Goal: Information Seeking & Learning: Learn about a topic

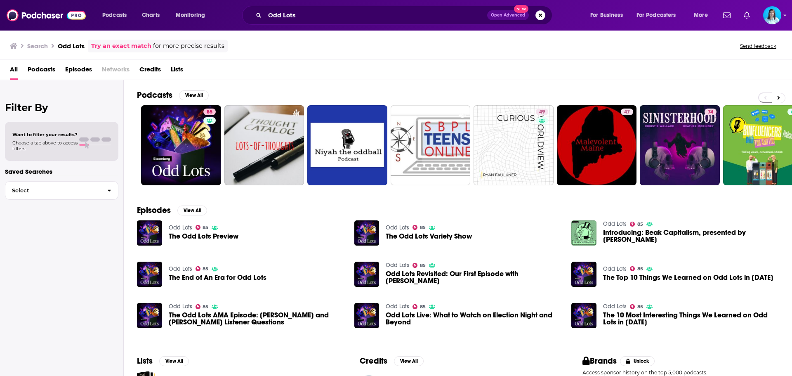
click at [172, 186] on div "Podcasts View All 85 49 47 74 + 29" at bounding box center [464, 137] width 655 height 115
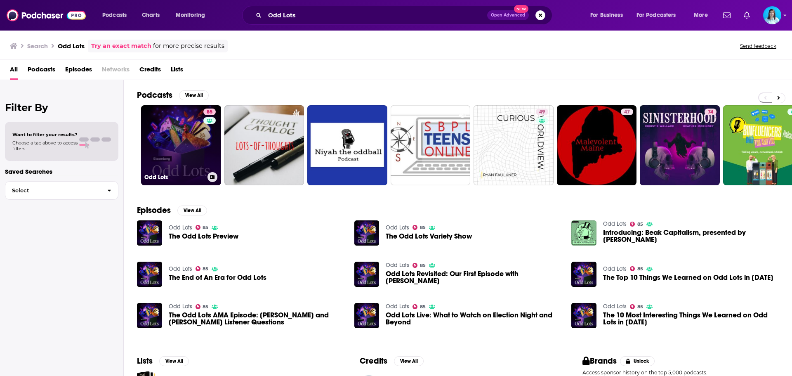
click at [171, 177] on h3 "Odd Lots" at bounding box center [174, 177] width 60 height 7
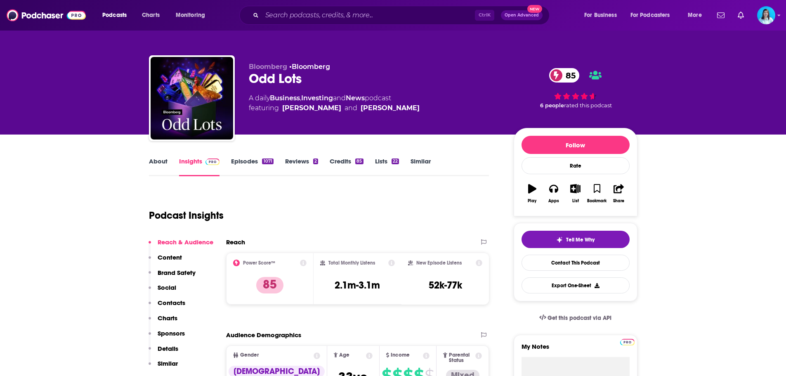
click at [260, 160] on link "Episodes 1071" at bounding box center [252, 166] width 42 height 19
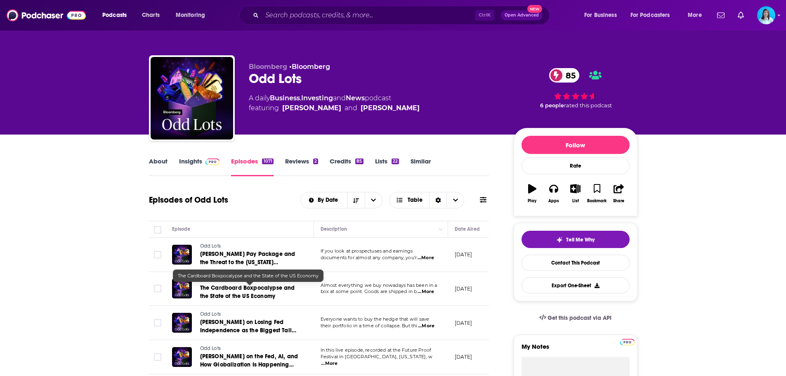
scroll to position [41, 0]
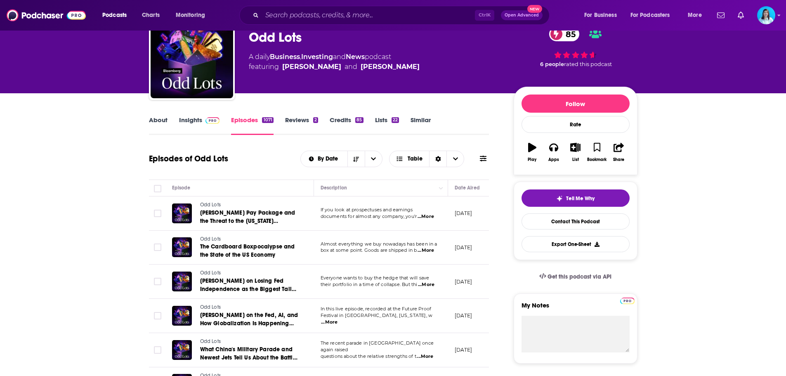
click at [482, 159] on icon at bounding box center [483, 158] width 7 height 7
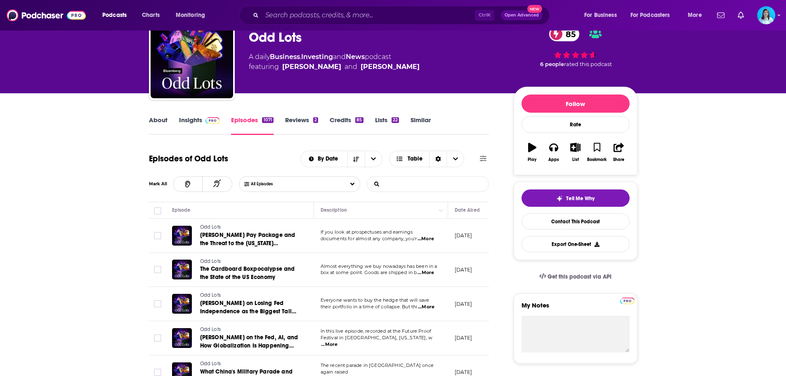
click at [439, 188] on input "List Search Input" at bounding box center [410, 184] width 86 height 15
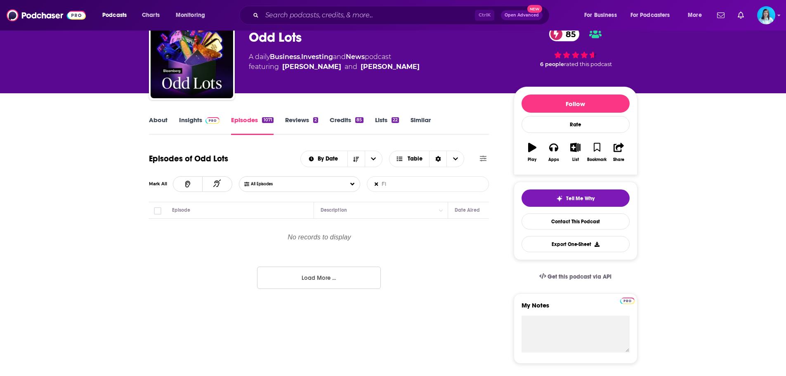
type input "F"
type input "Finance"
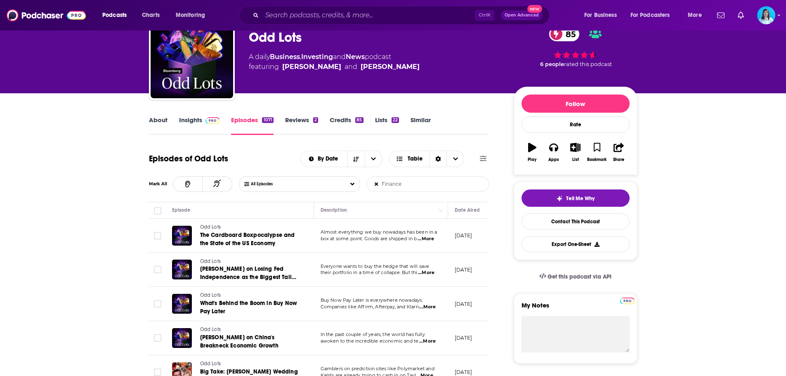
scroll to position [0, 0]
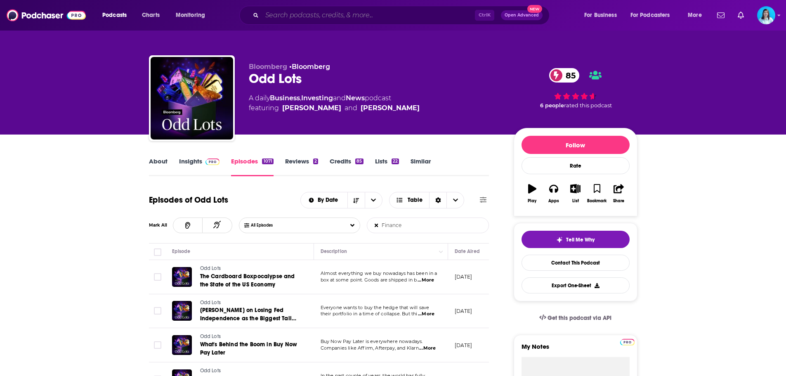
click at [332, 19] on input "Search podcasts, credits, & more..." at bounding box center [368, 15] width 213 height 13
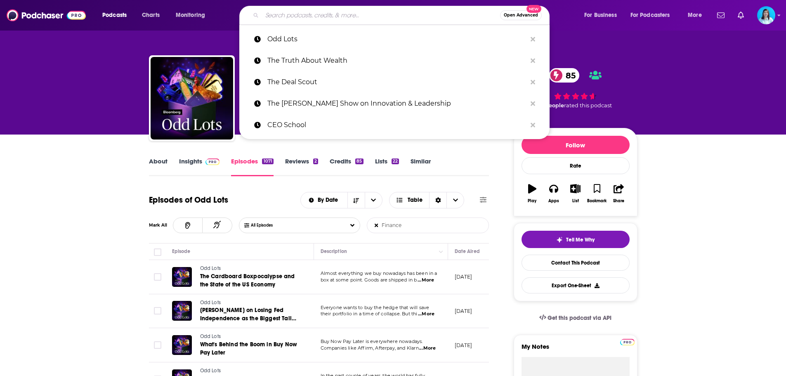
paste input "Slate Money"
type input "Slate Money"
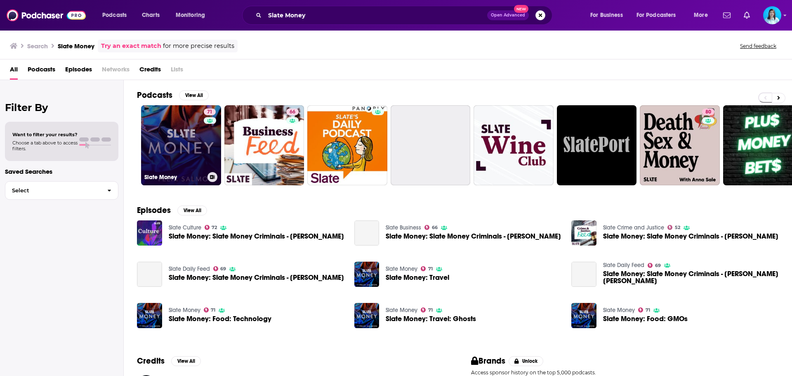
click at [196, 158] on link "71 Slate Money" at bounding box center [181, 145] width 80 height 80
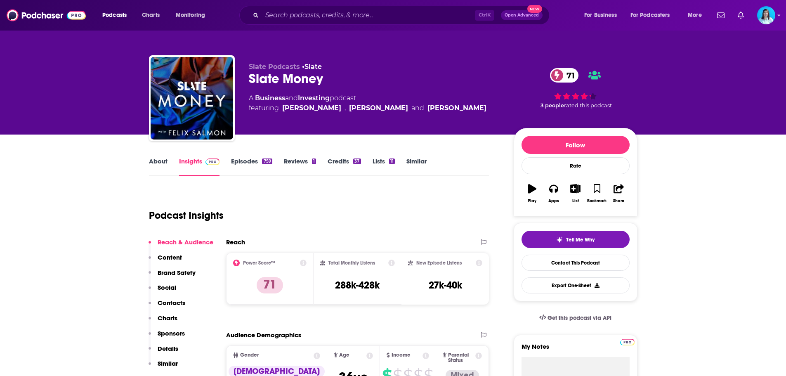
click at [252, 162] on link "Episodes 759" at bounding box center [251, 166] width 41 height 19
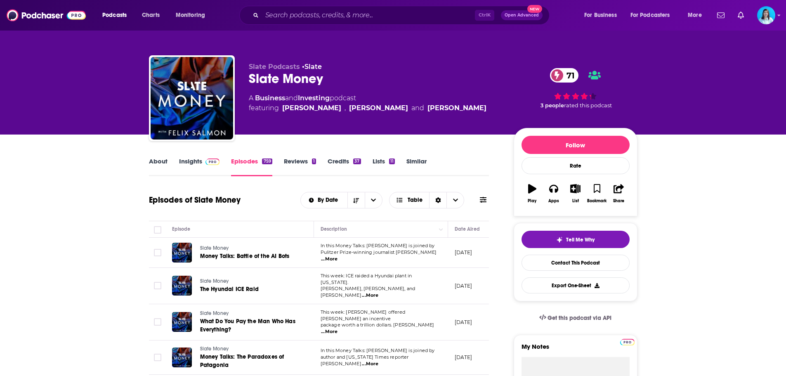
click at [488, 198] on button at bounding box center [483, 200] width 12 height 9
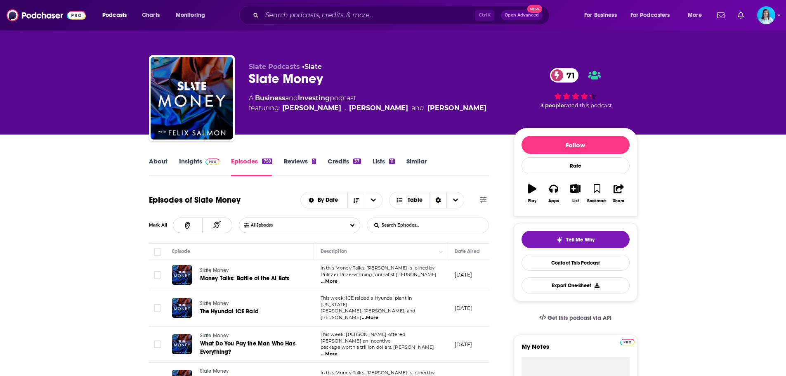
click at [392, 221] on input "List Search Input" at bounding box center [410, 225] width 86 height 15
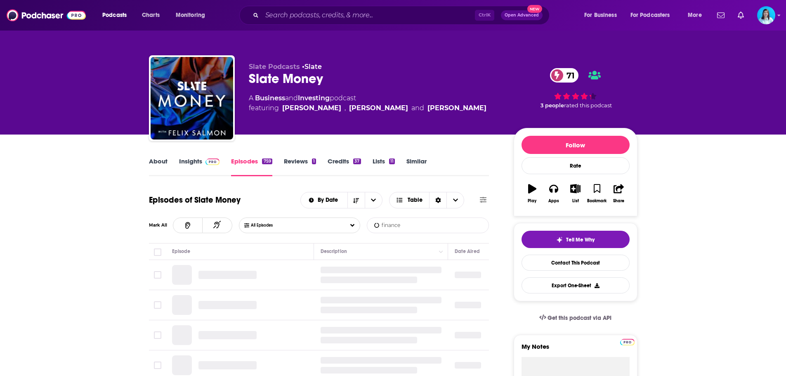
type input "finance"
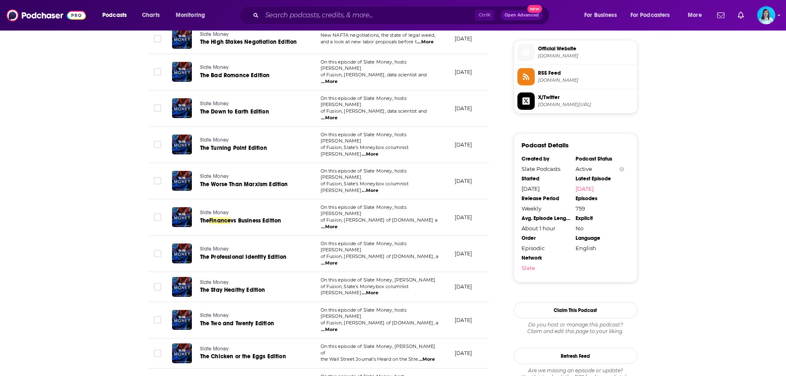
scroll to position [743, 0]
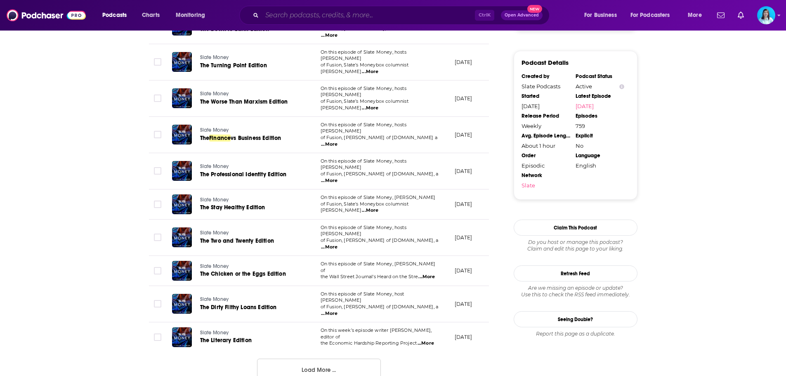
click at [311, 12] on input "Search podcasts, credits, & more..." at bounding box center [368, 15] width 213 height 13
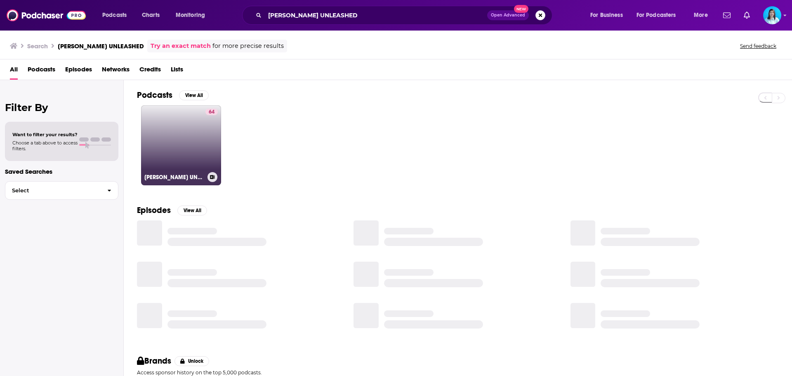
click at [174, 150] on link "64 [PERSON_NAME] UNLEASHED" at bounding box center [181, 145] width 80 height 80
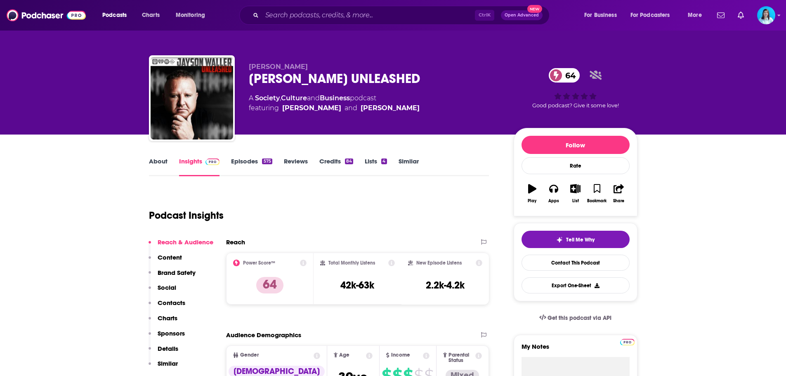
click at [239, 166] on link "Episodes 575" at bounding box center [251, 166] width 41 height 19
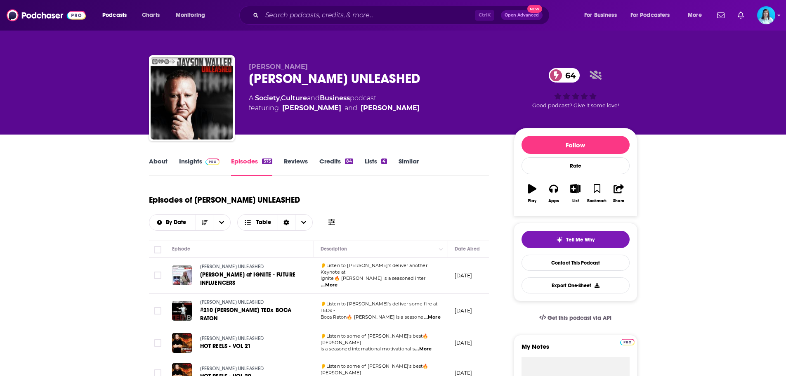
click at [203, 161] on span at bounding box center [211, 161] width 18 height 8
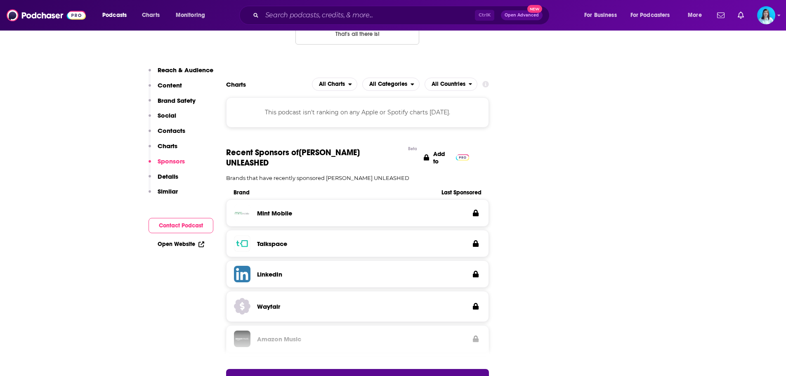
scroll to position [1403, 0]
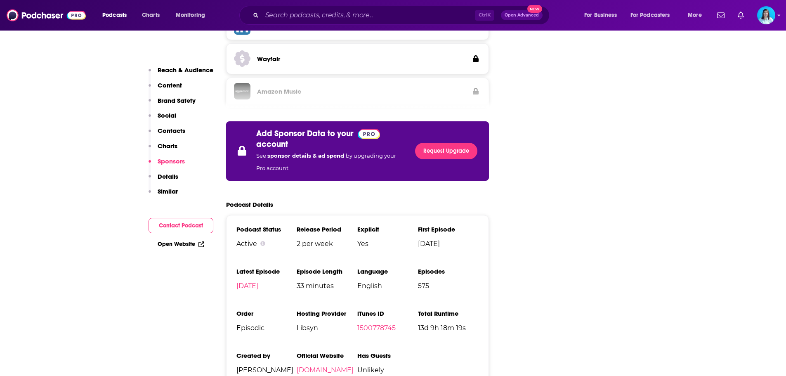
click at [377, 366] on span "Unlikely" at bounding box center [387, 370] width 61 height 8
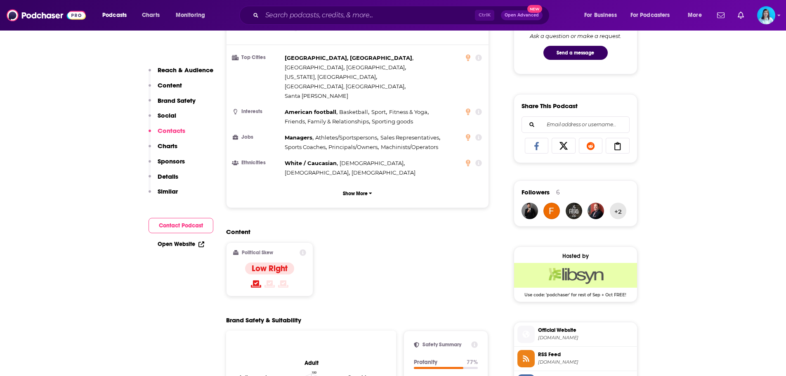
scroll to position [0, 0]
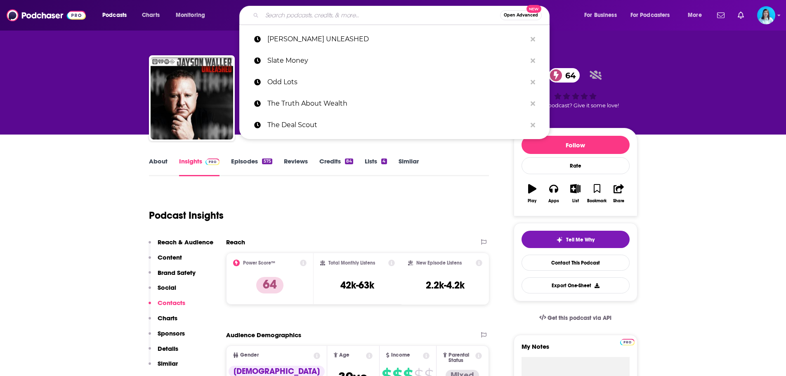
click at [309, 15] on input "Search podcasts, credits, & more..." at bounding box center [381, 15] width 238 height 13
paste input "Hidden Forces"
type input "Hidden Forces"
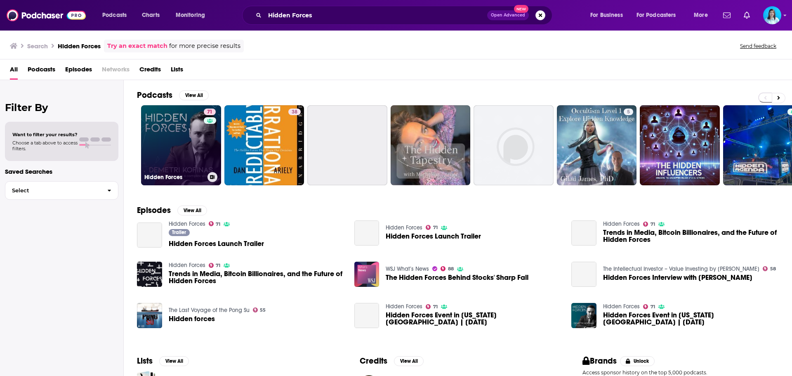
click at [171, 147] on link "71 Hidden Forces" at bounding box center [181, 145] width 80 height 80
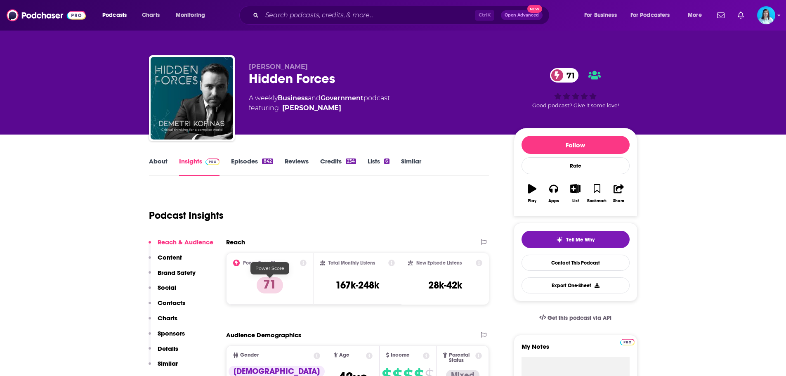
scroll to position [83, 0]
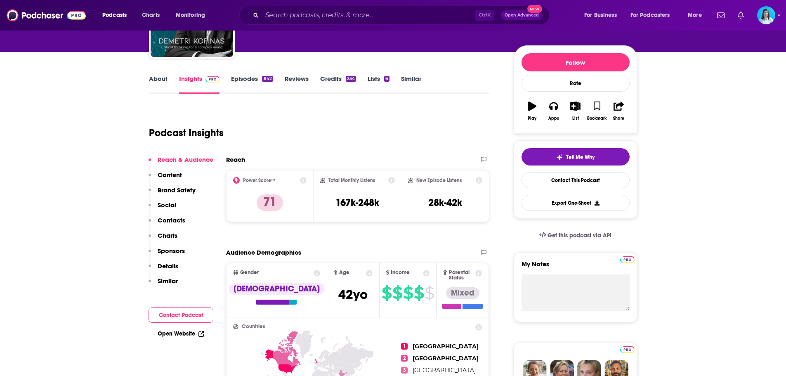
click at [250, 79] on link "Episodes 842" at bounding box center [252, 84] width 42 height 19
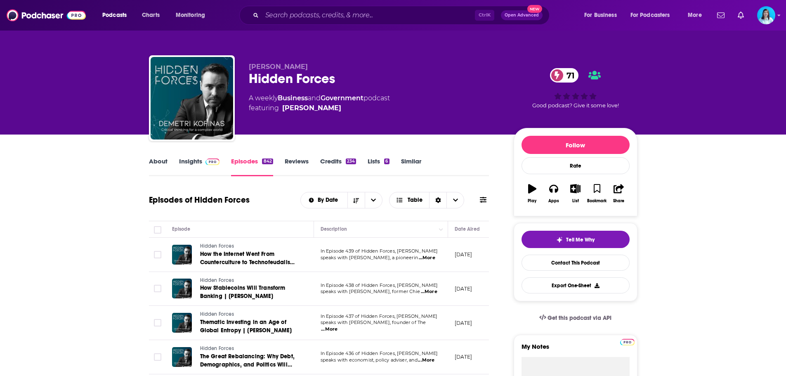
click at [477, 198] on div "By Date Table" at bounding box center [394, 200] width 189 height 17
click at [481, 199] on icon at bounding box center [483, 199] width 7 height 7
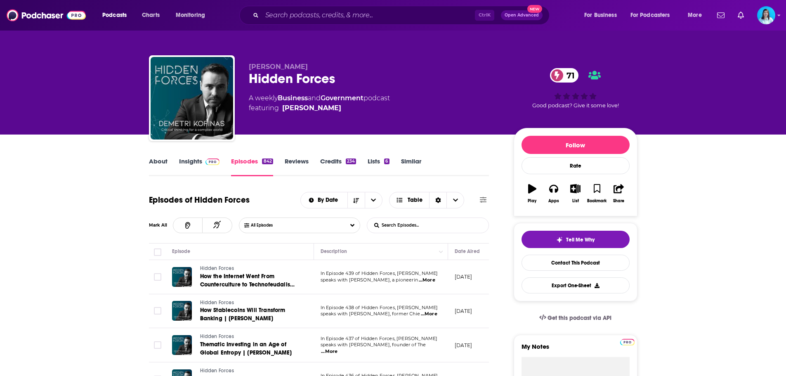
click at [413, 227] on input "List Search Input" at bounding box center [410, 225] width 86 height 15
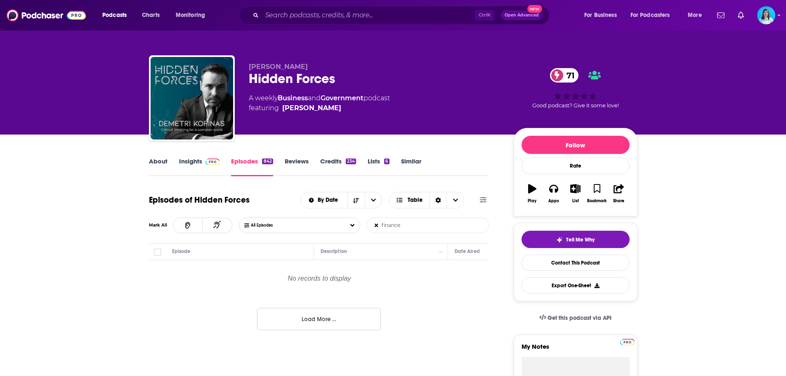
type input "finance"
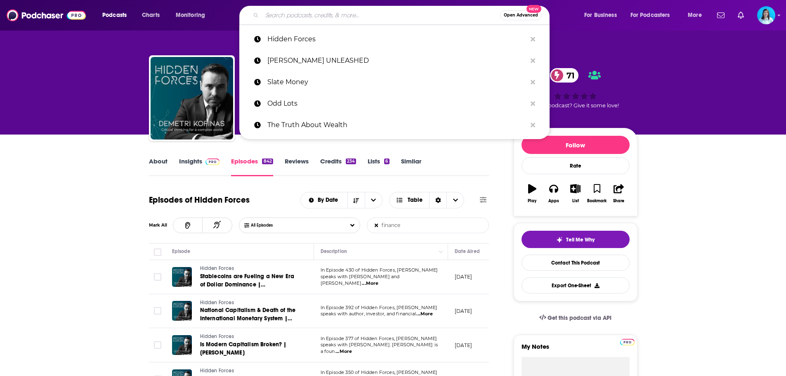
click at [319, 15] on input "Search podcasts, credits, & more..." at bounding box center [381, 15] width 238 height 13
paste input "Focus on This"
type input "Focus on This"
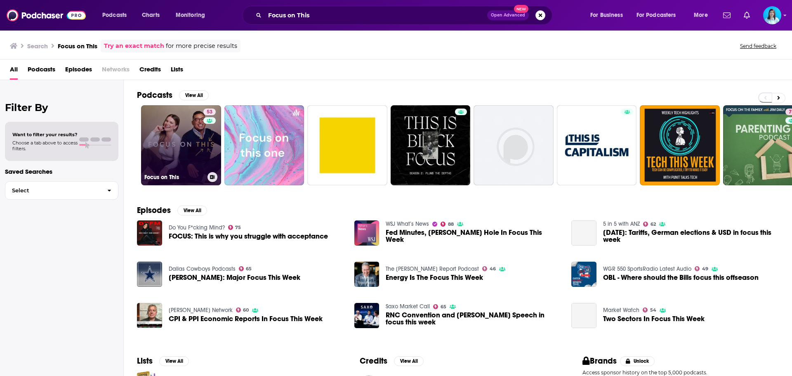
click at [189, 142] on link "53 Focus on This" at bounding box center [181, 145] width 80 height 80
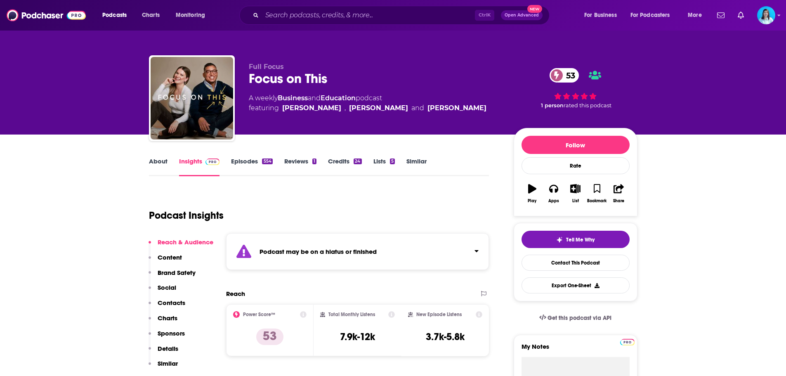
click at [479, 248] on icon "Click to expand status details" at bounding box center [477, 251] width 4 height 7
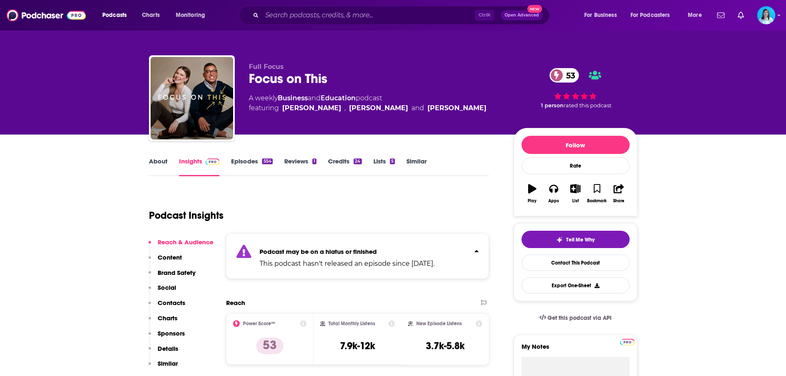
click at [305, 8] on div "Ctrl K Open Advanced New" at bounding box center [394, 15] width 310 height 19
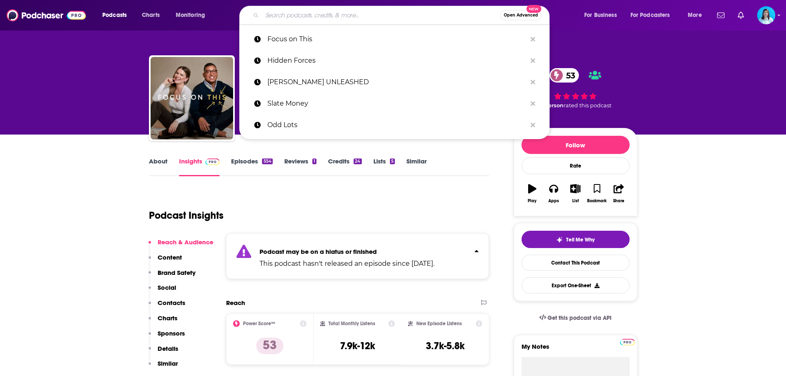
click at [309, 10] on input "Search podcasts, credits, & more..." at bounding box center [381, 15] width 238 height 13
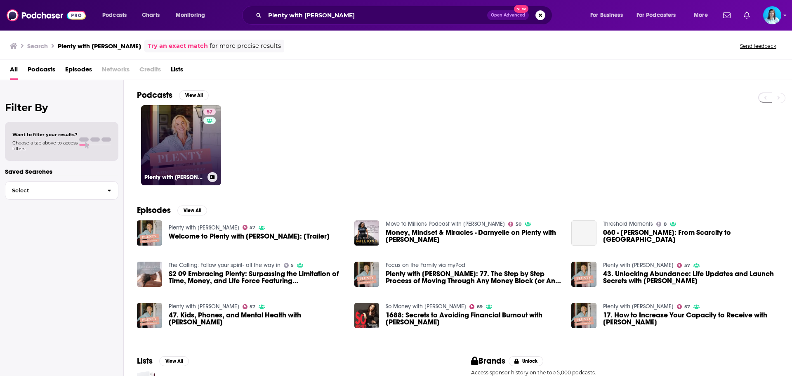
click at [177, 159] on link "57 Plenty with [PERSON_NAME]" at bounding box center [181, 145] width 80 height 80
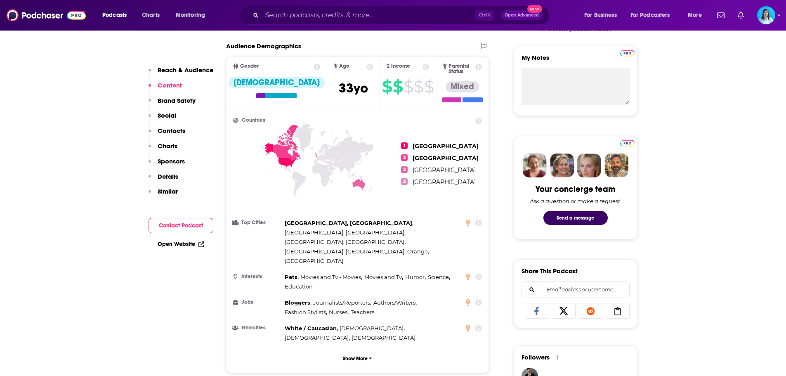
scroll to position [41, 0]
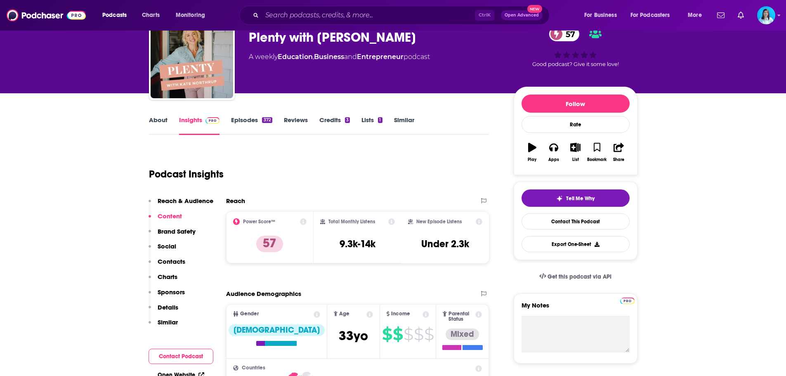
click at [257, 119] on link "Episodes 372" at bounding box center [251, 125] width 41 height 19
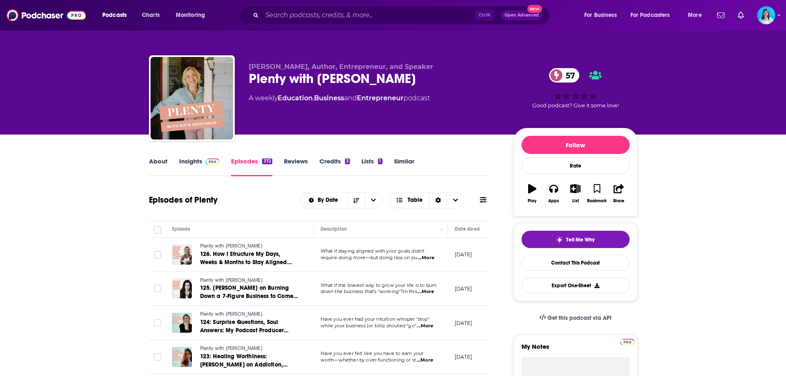
click at [483, 200] on icon at bounding box center [483, 200] width 7 height 6
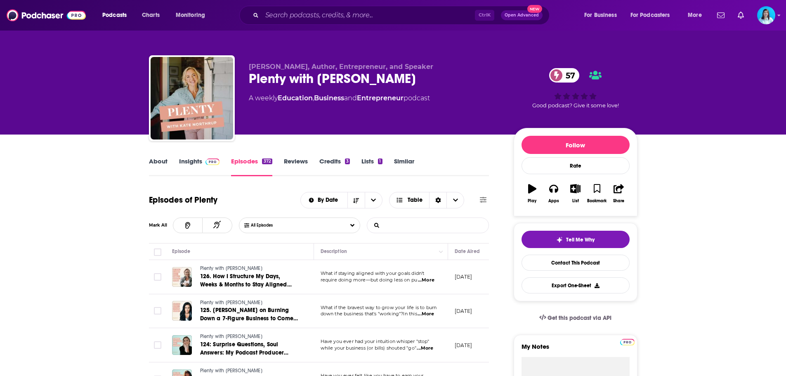
click at [392, 223] on input "List Search Input" at bounding box center [410, 225] width 86 height 15
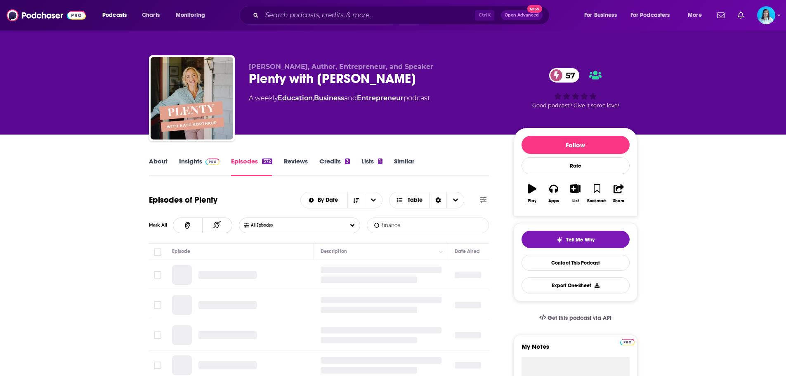
type input "finance"
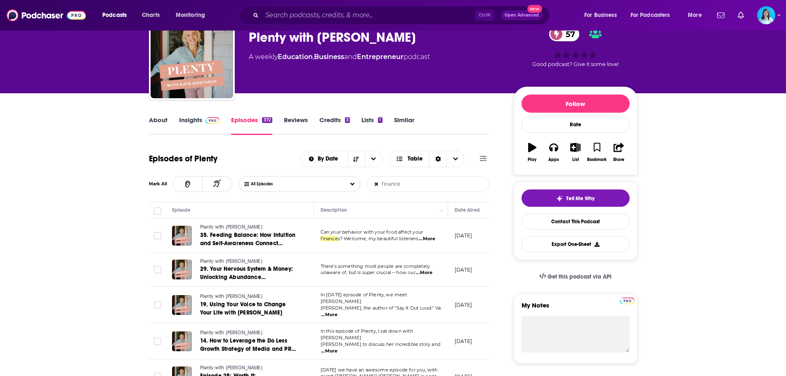
scroll to position [124, 0]
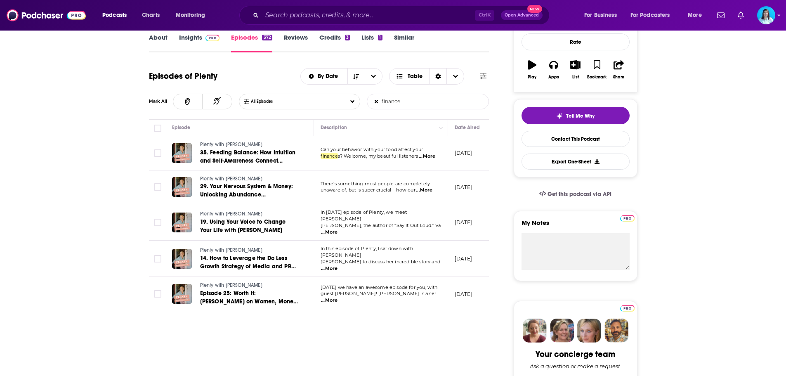
drag, startPoint x: 406, startPoint y: 104, endPoint x: 355, endPoint y: 106, distance: 51.6
click at [355, 106] on div "All Episodes finance List Search Input Search Episodes..." at bounding box center [364, 102] width 250 height 16
click at [376, 100] on icon at bounding box center [377, 101] width 4 height 4
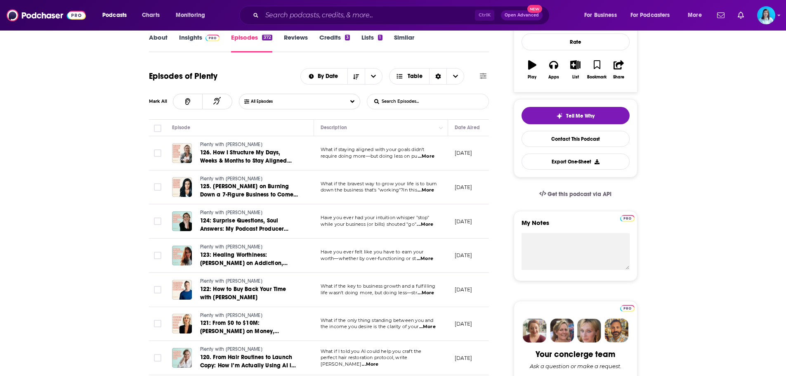
scroll to position [0, 0]
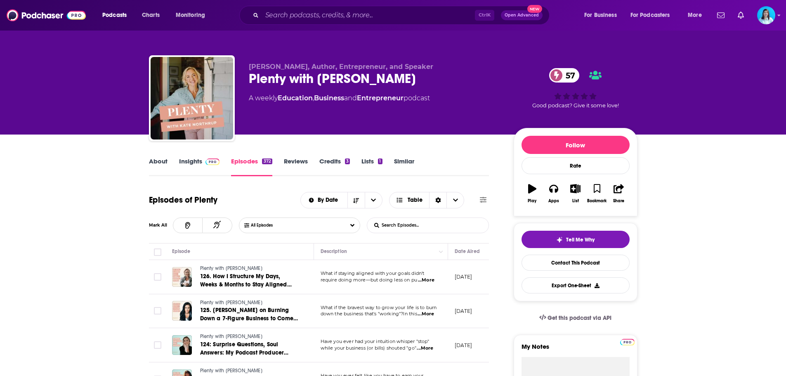
click at [302, 5] on div "Podcasts Charts Monitoring Ctrl K Open Advanced New For Business For Podcasters…" at bounding box center [393, 15] width 786 height 31
click at [300, 16] on input "Search podcasts, credits, & more..." at bounding box center [368, 15] width 213 height 13
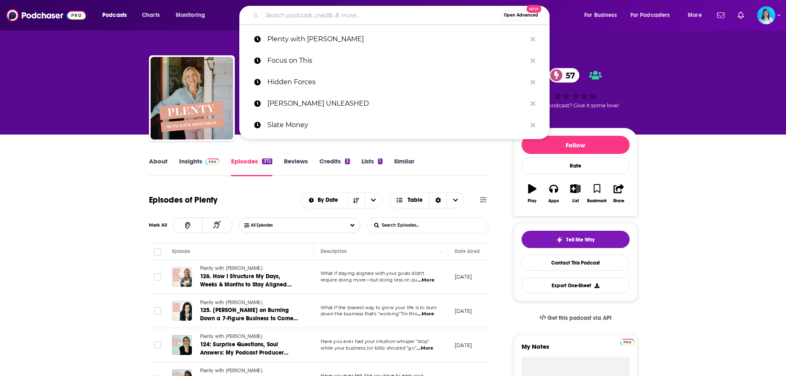
paste input "Masters in Business"
type input "Masters in Business"
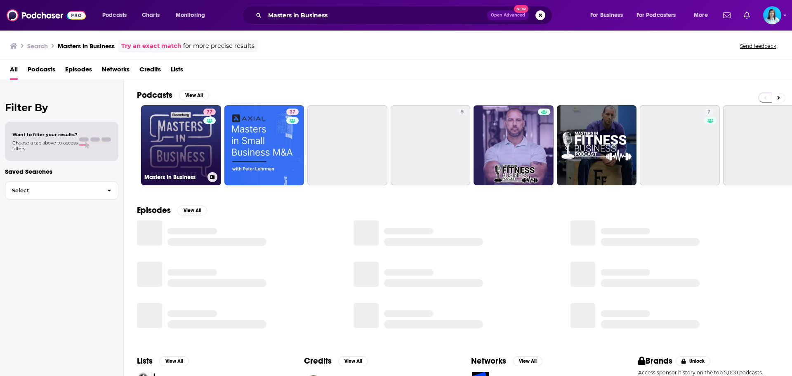
click at [184, 157] on link "77 Masters in Business" at bounding box center [181, 145] width 80 height 80
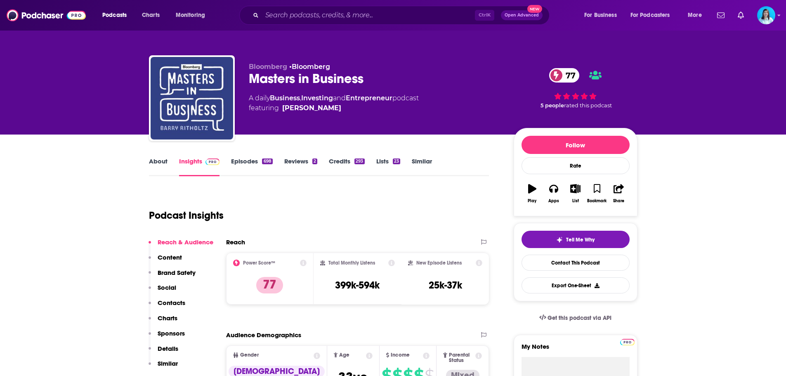
click at [258, 165] on link "Episodes 698" at bounding box center [251, 166] width 41 height 19
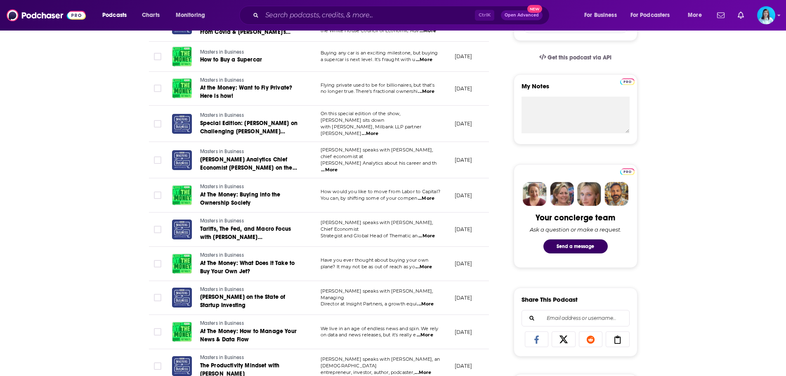
scroll to position [289, 0]
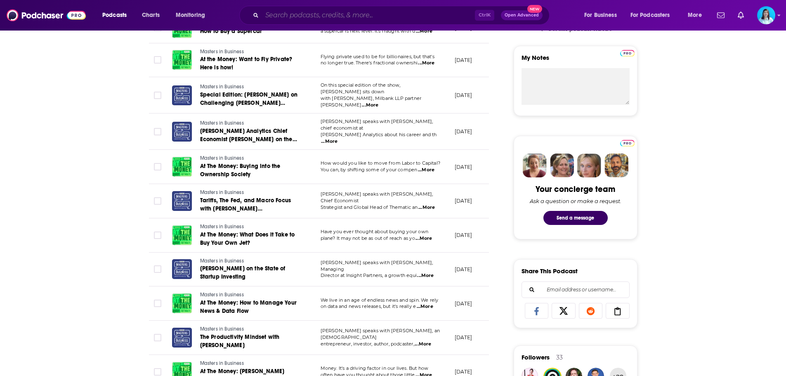
click at [310, 15] on input "Search podcasts, credits, & more..." at bounding box center [368, 15] width 213 height 13
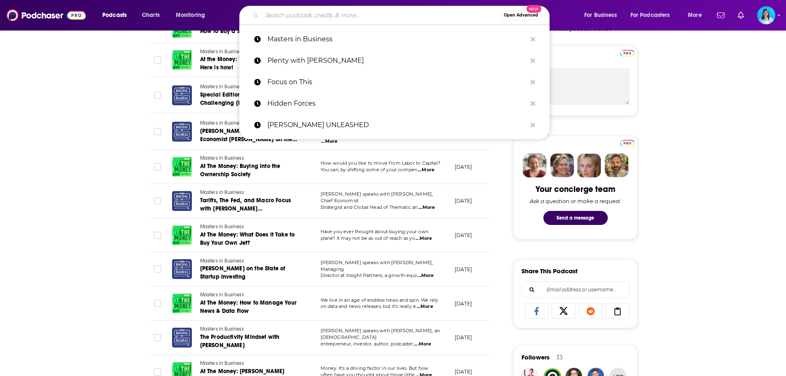
paste input "Money Clinic with [PERSON_NAME]"
type input "Money Clinic with [PERSON_NAME]"
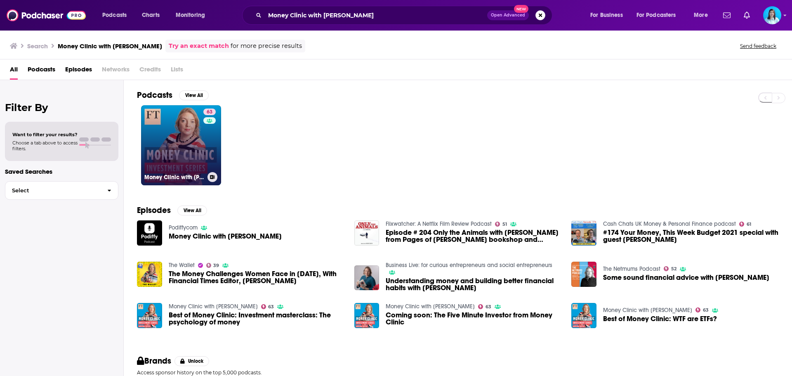
click at [182, 131] on link "63 Money Clinic with [PERSON_NAME]" at bounding box center [181, 145] width 80 height 80
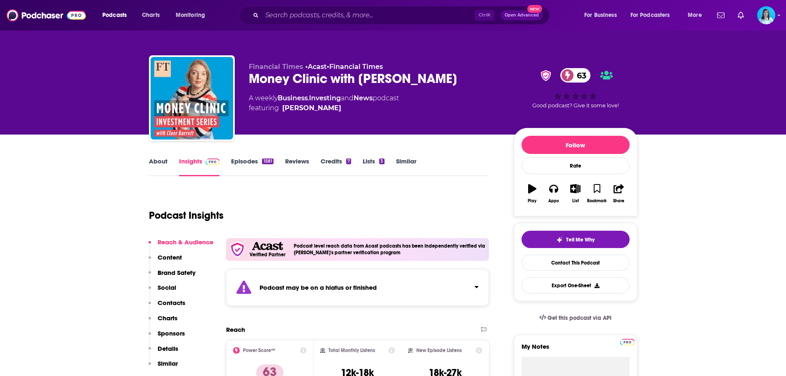
drag, startPoint x: 111, startPoint y: 306, endPoint x: 115, endPoint y: 303, distance: 5.3
click at [305, 19] on input "Search podcasts, credits, & more..." at bounding box center [368, 15] width 213 height 13
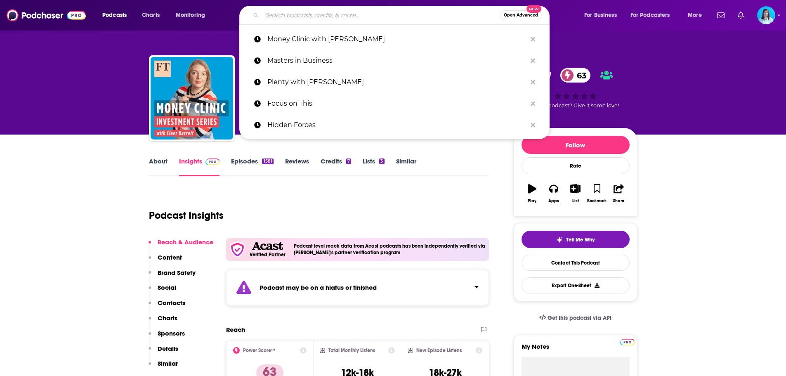
paste input "The [PERSON_NAME] Show"
type input "The [PERSON_NAME] Show"
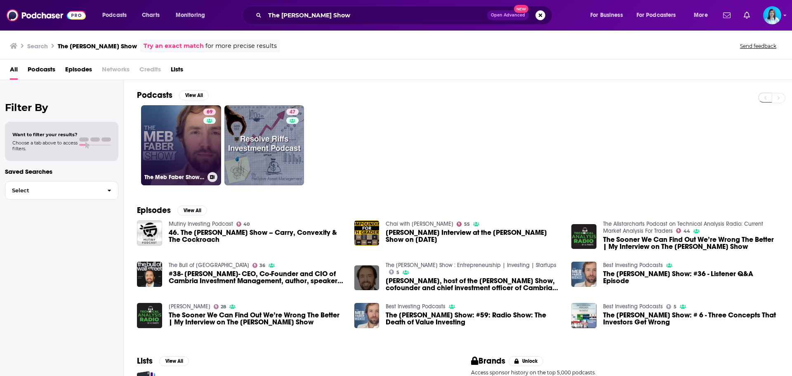
click at [180, 177] on h3 "The Meb Faber Show - Better Investing" at bounding box center [174, 177] width 60 height 7
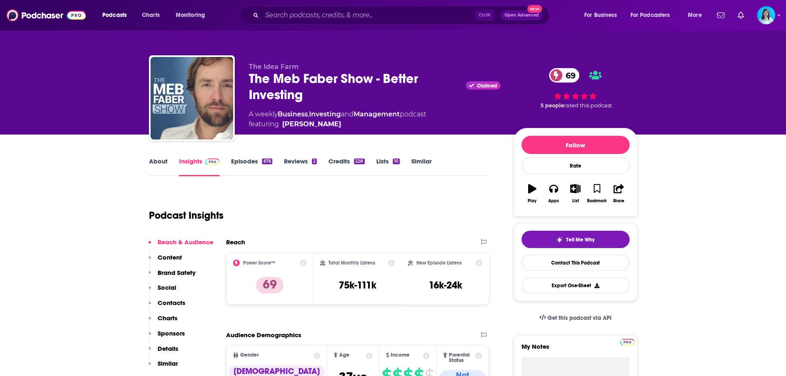
click at [249, 164] on link "Episodes 676" at bounding box center [251, 166] width 41 height 19
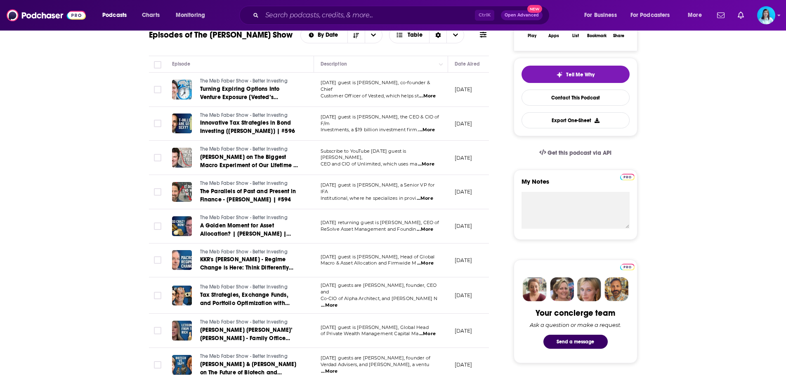
scroll to position [206, 0]
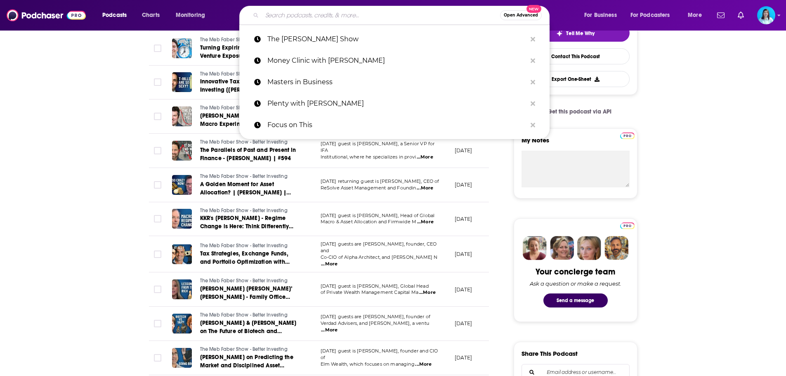
click at [303, 11] on input "Search podcasts, credits, & more..." at bounding box center [381, 15] width 238 height 13
paste input "Financial Sense(R) Newshour"
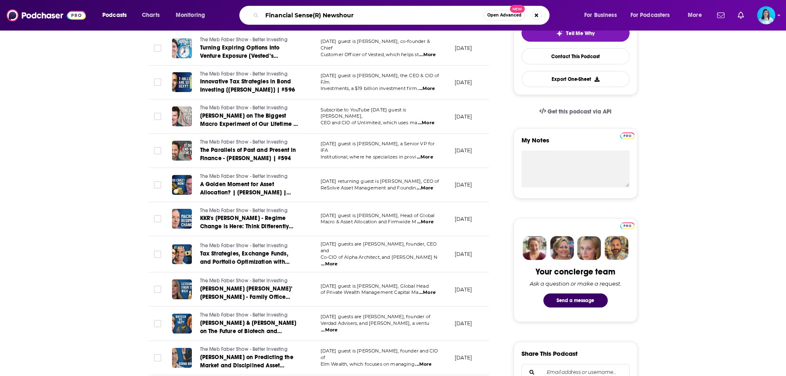
type input "Financial Sense(R) Newshour"
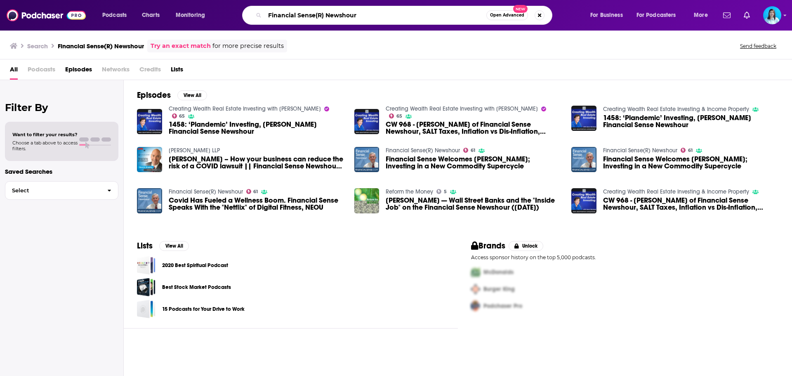
drag, startPoint x: 363, startPoint y: 16, endPoint x: 316, endPoint y: 13, distance: 47.1
click at [316, 13] on input "Financial Sense(R) Newshour" at bounding box center [376, 15] width 222 height 13
type input "Financial Sense"
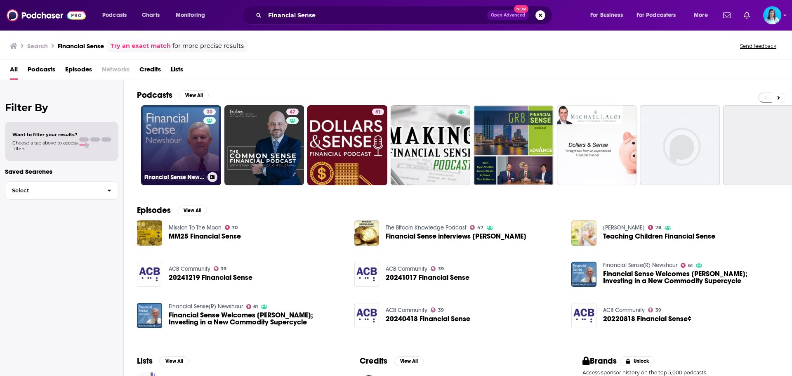
click at [197, 156] on link "30 Financial Sense Newshour" at bounding box center [181, 145] width 80 height 80
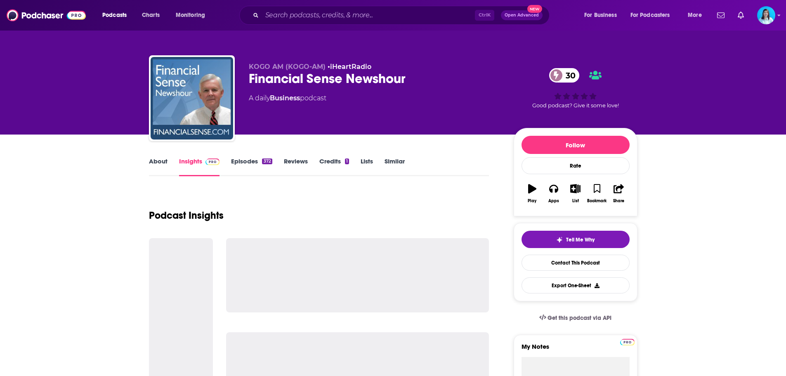
click at [255, 163] on link "Episodes 372" at bounding box center [251, 166] width 41 height 19
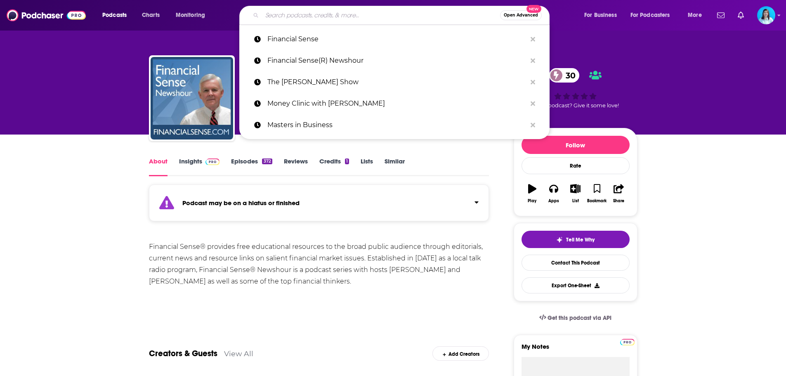
click at [311, 10] on input "Search podcasts, credits, & more..." at bounding box center [381, 15] width 238 height 13
paste input "The Home Service Expert Podcast"
type input "The Home Service Expert Podcast"
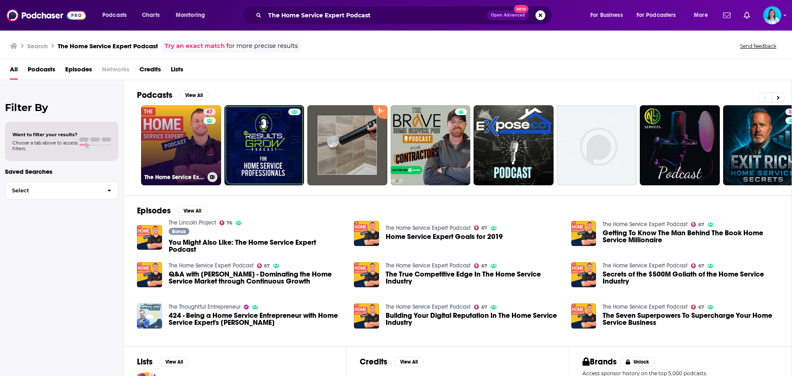
click at [170, 116] on link "67 The Home Service Expert Podcast" at bounding box center [181, 145] width 80 height 80
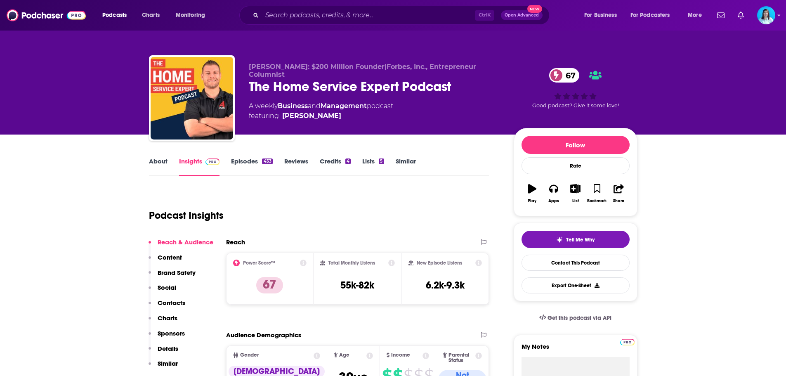
click at [260, 161] on link "Episodes 433" at bounding box center [251, 166] width 41 height 19
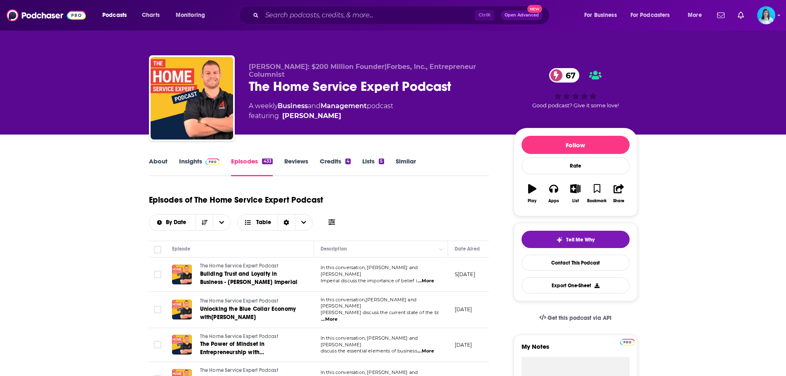
click at [332, 224] on icon at bounding box center [331, 222] width 7 height 7
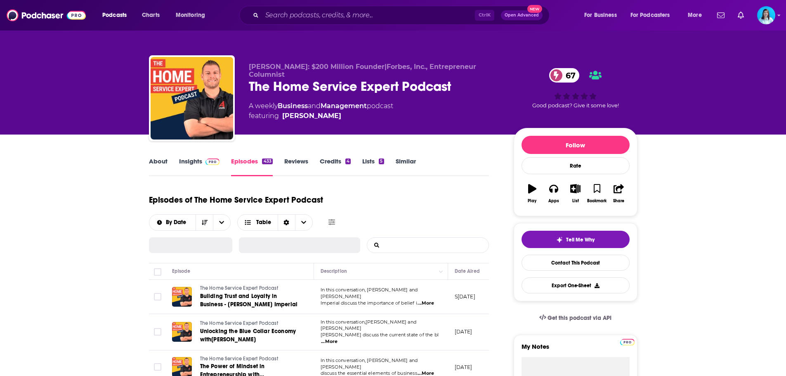
click at [409, 245] on input "List Search Input" at bounding box center [410, 245] width 86 height 15
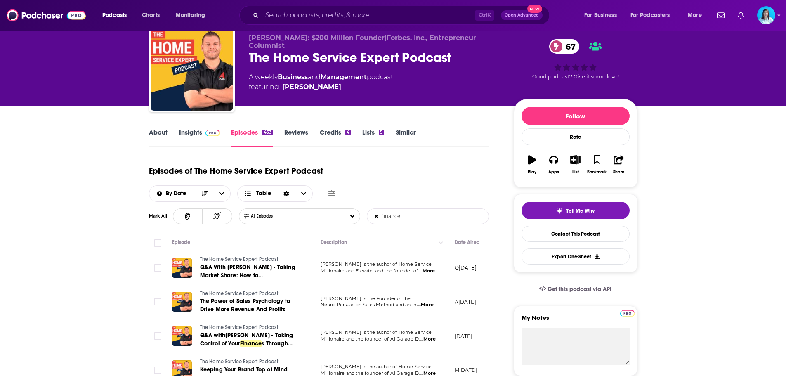
scroll to position [41, 0]
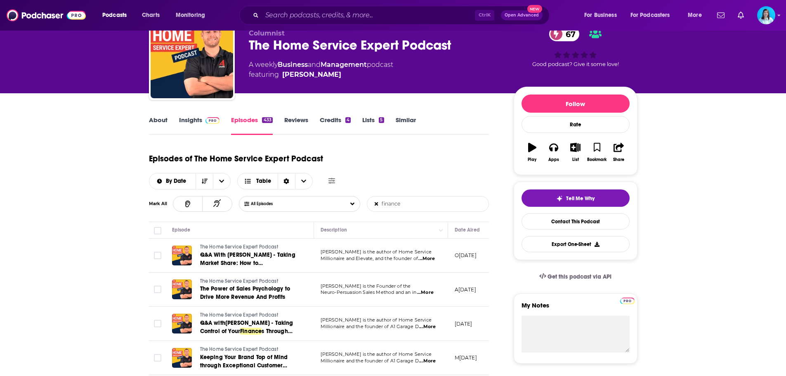
type input "finance"
click at [287, 14] on input "Search podcasts, credits, & more..." at bounding box center [368, 15] width 213 height 13
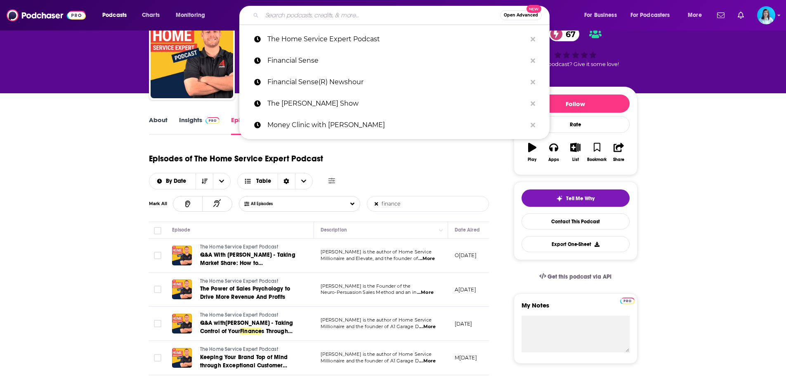
paste input "The Product Boss Podcast"
type input "The Product Boss Podcast"
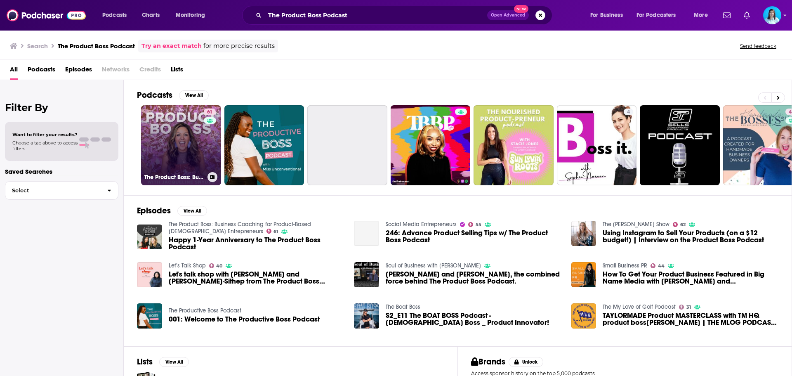
click at [179, 140] on link "61 The Product Boss: Business Coaching for Product-Based Female Entrepreneurs" at bounding box center [181, 145] width 80 height 80
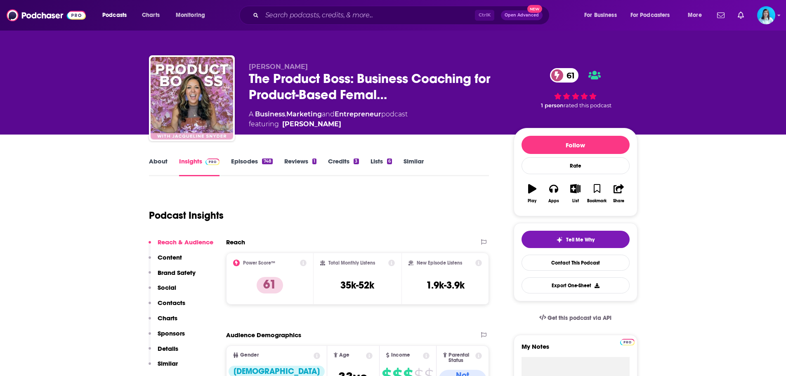
click at [259, 158] on link "Episodes 748" at bounding box center [251, 166] width 41 height 19
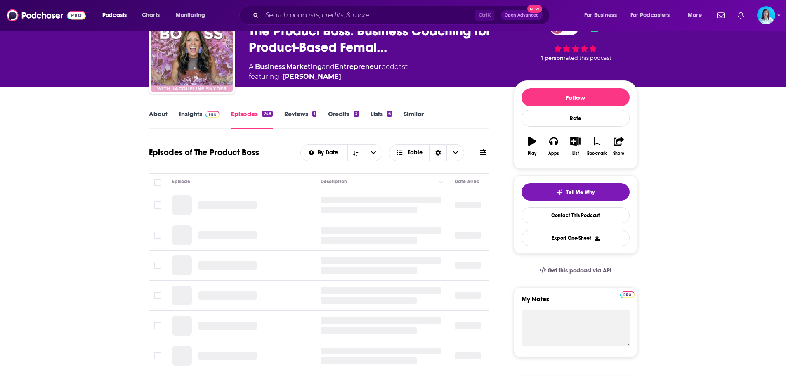
scroll to position [83, 0]
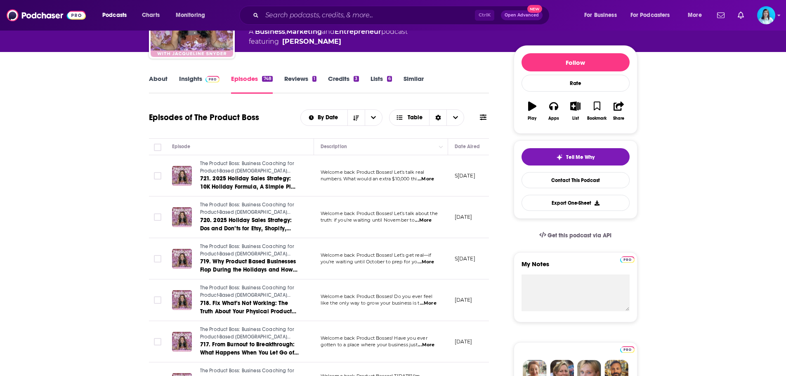
click at [484, 116] on icon at bounding box center [483, 117] width 7 height 6
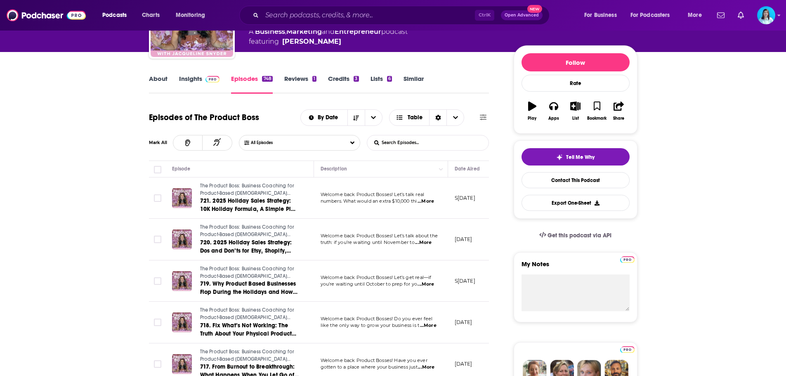
click at [397, 149] on input "List Search Input" at bounding box center [410, 142] width 86 height 15
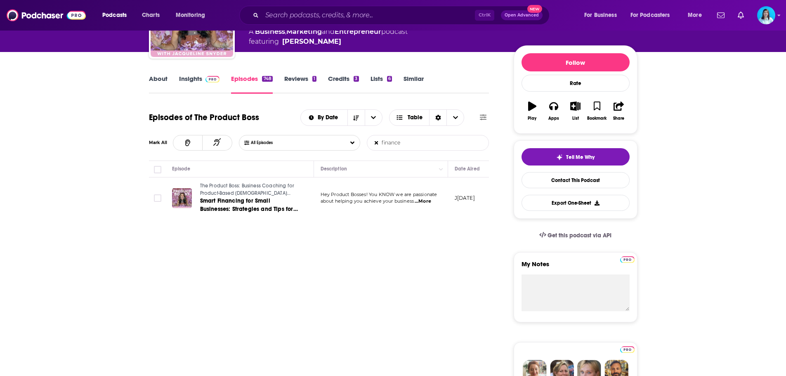
type input "finance"
click at [184, 82] on link "Insights" at bounding box center [199, 84] width 41 height 19
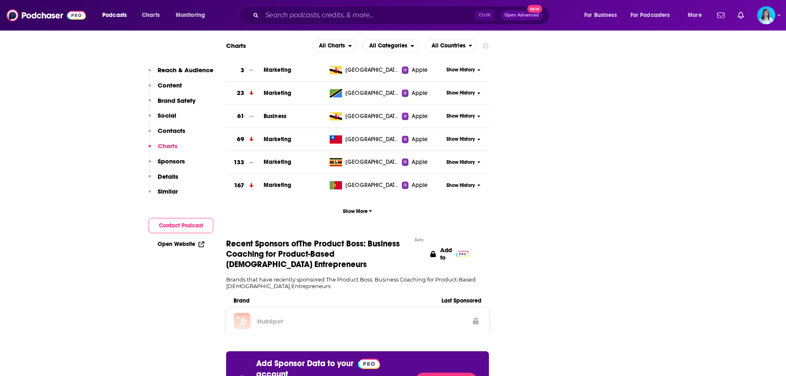
scroll to position [1568, 0]
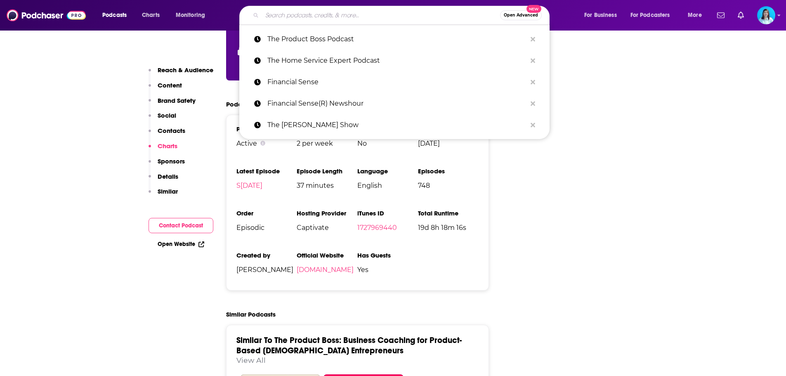
click at [307, 13] on input "Search podcasts, credits, & more..." at bounding box center [381, 15] width 238 height 13
paste input "Ask Frank Kern"
type input "Ask Frank Kern"
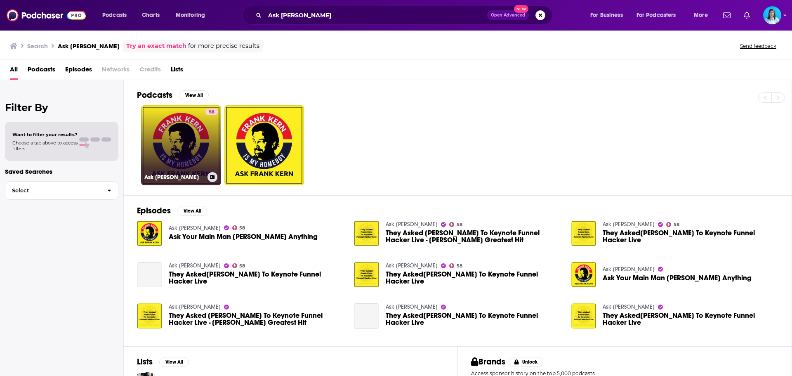
click at [197, 145] on link "58 Ask Frank Kern" at bounding box center [181, 145] width 80 height 80
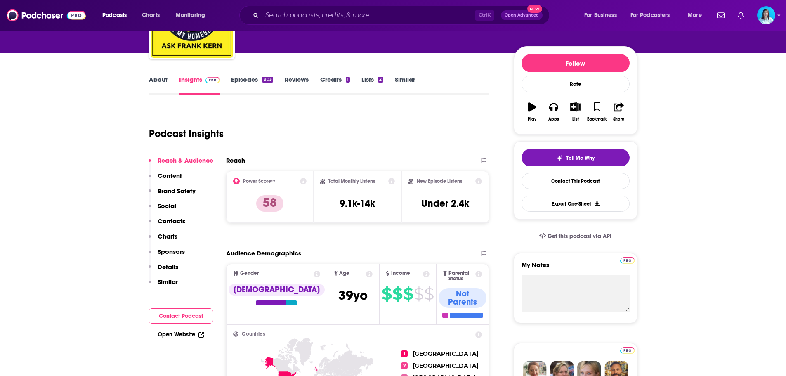
scroll to position [83, 0]
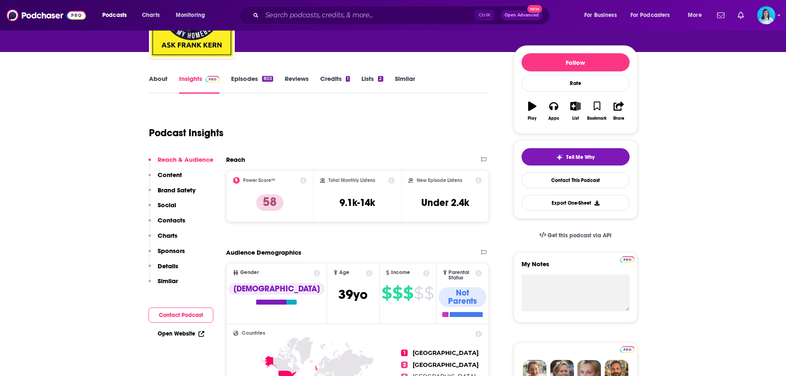
click at [251, 77] on link "Episodes 803" at bounding box center [252, 84] width 42 height 19
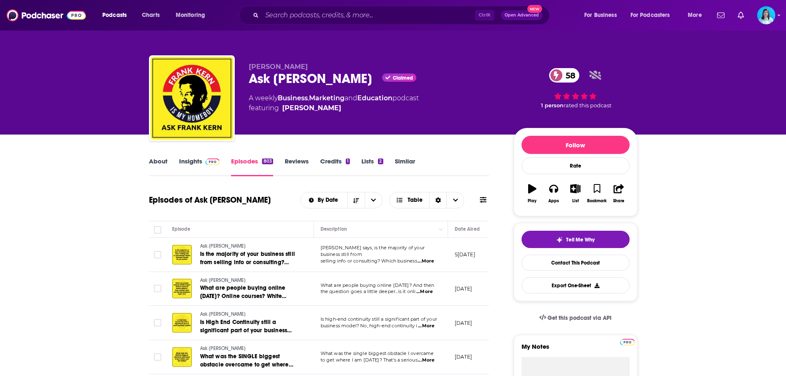
click at [484, 196] on icon at bounding box center [483, 199] width 7 height 7
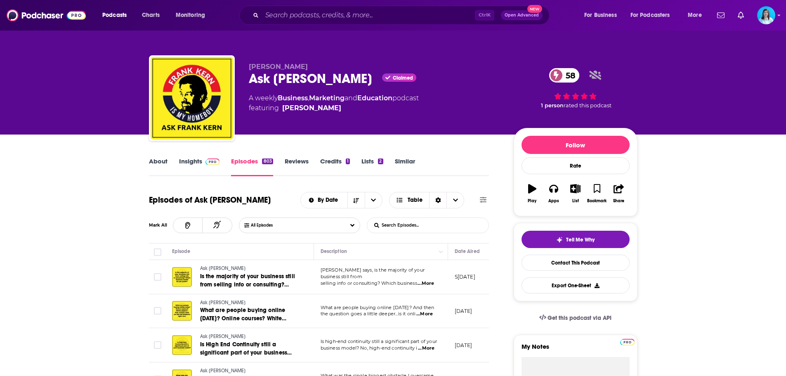
click at [408, 224] on input "List Search Input" at bounding box center [410, 225] width 86 height 15
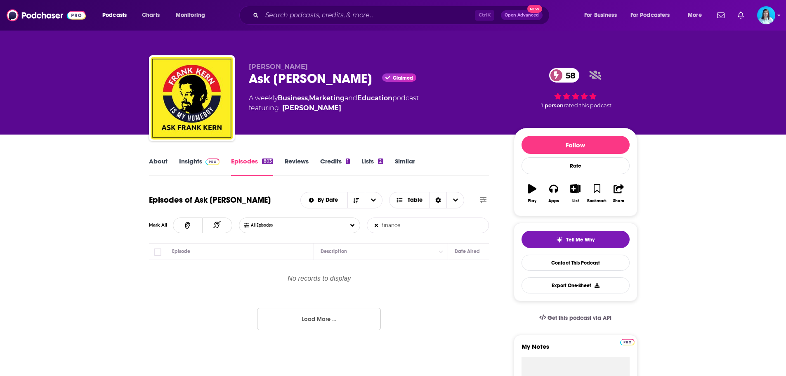
type input "finance"
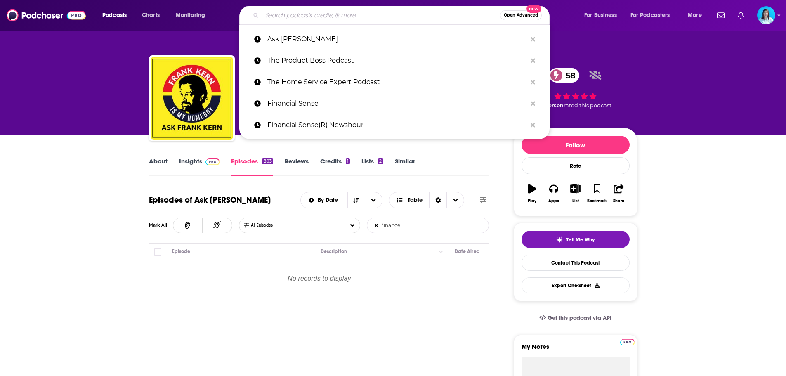
click at [310, 15] on input "Search podcasts, credits, & more..." at bounding box center [381, 15] width 238 height 13
paste input "Invisible Not Broken"
type input "Invisible Not Broken"
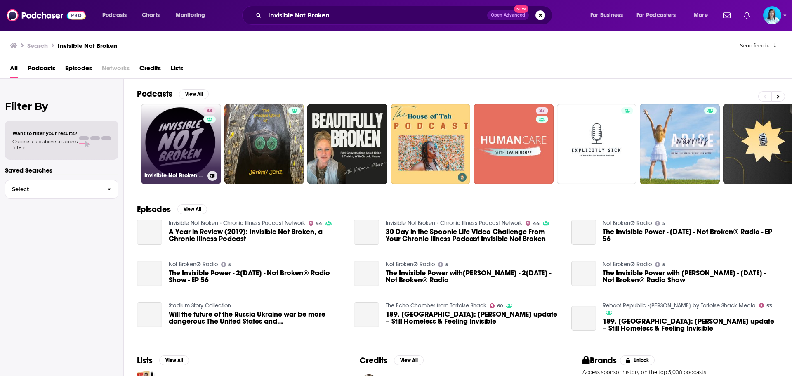
click at [187, 164] on link "44 Invisible Not Broken - Chronic Illness Podcast Network" at bounding box center [181, 144] width 80 height 80
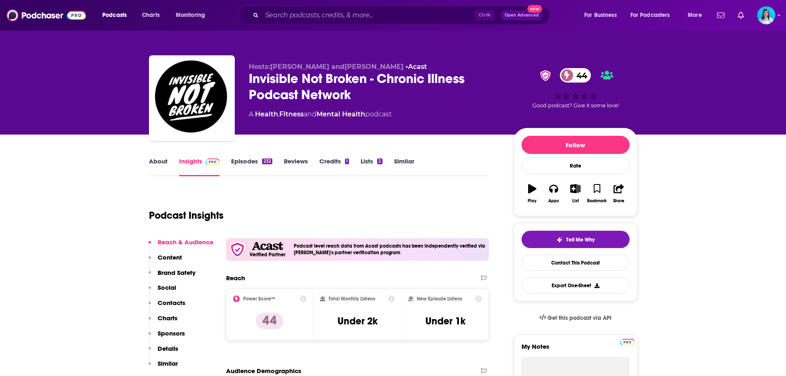
click at [255, 165] on link "Episodes 232" at bounding box center [251, 166] width 41 height 19
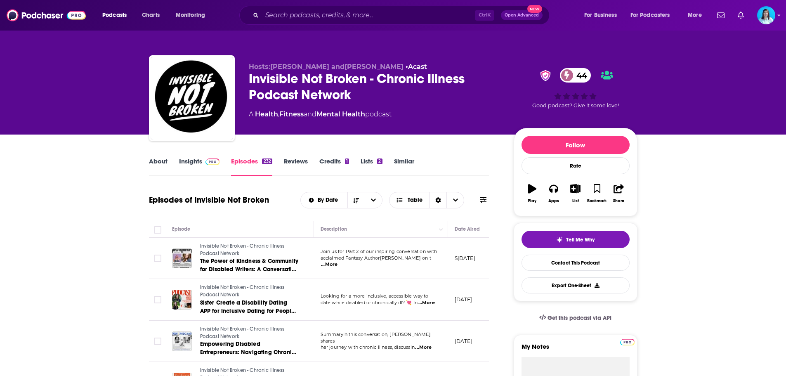
click at [480, 197] on icon at bounding box center [483, 199] width 7 height 7
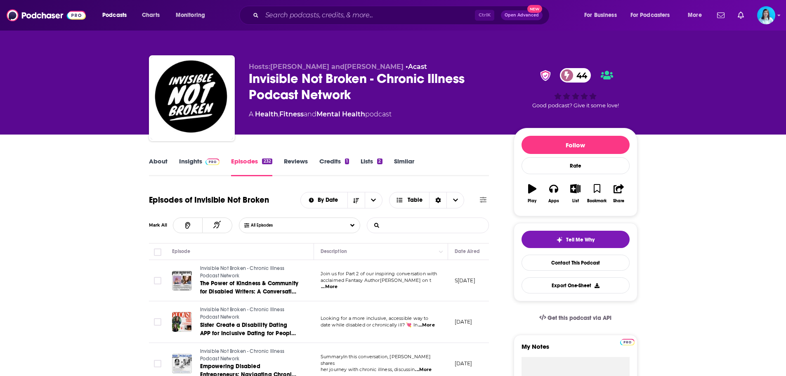
click at [387, 227] on input "List Search Input" at bounding box center [410, 225] width 86 height 15
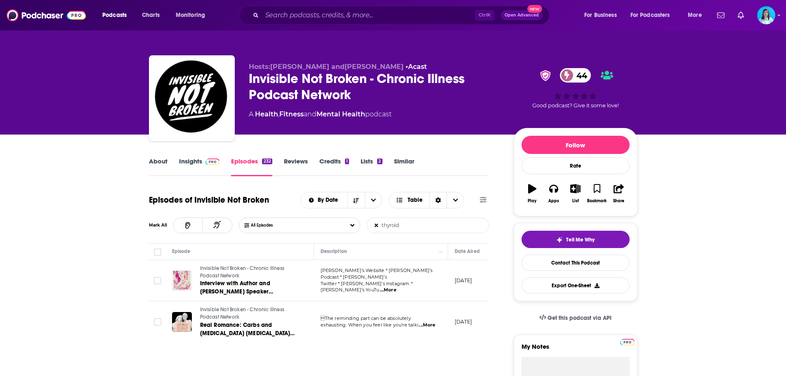
type input "thyroid"
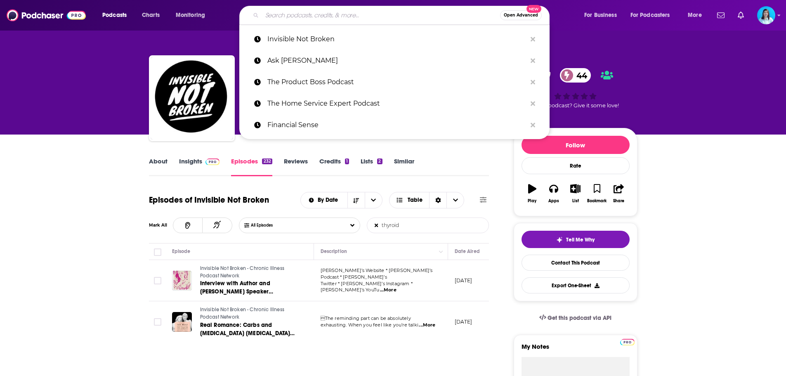
click at [283, 17] on input "Search podcasts, credits, & more..." at bounding box center [381, 15] width 238 height 13
paste input "The Real Life Show: Living with a Chronic Illness"
type input "The Real Life Show: Living with a Chronic Illness"
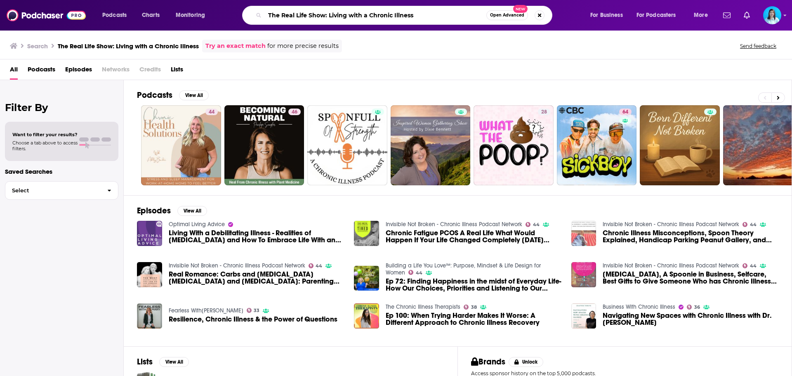
click at [428, 11] on input "The Real Life Show: Living with a Chronic Illness" at bounding box center [376, 15] width 222 height 13
paste input "Cassie Da'Luz Vieira and Chelsea Murray"
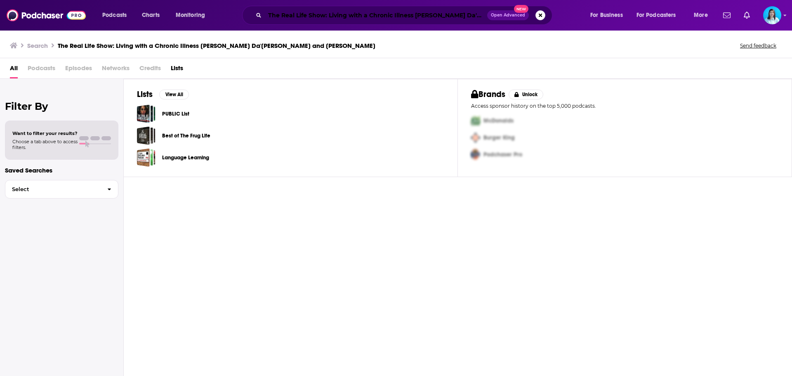
click at [416, 18] on input "The Real Life Show: Living with a Chronic Illness Cassie Da'Luz Vieira and Chel…" at bounding box center [376, 15] width 222 height 13
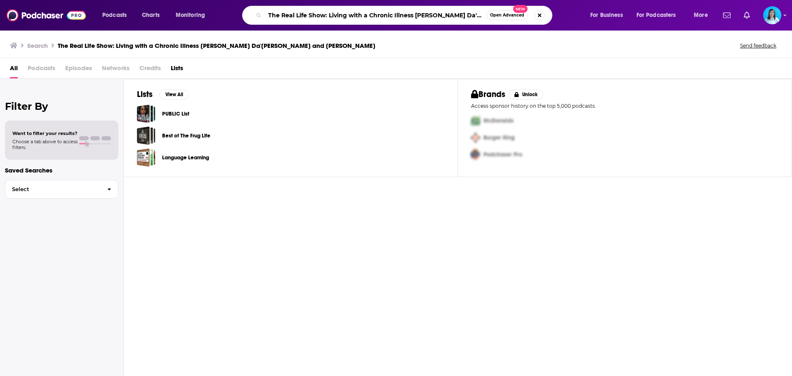
click at [416, 18] on input "The Real Life Show: Living with a Chronic Illness Cassie Da'Luz Vieira and Chel…" at bounding box center [376, 15] width 222 height 13
click at [334, 14] on input "The Real Life Show: Living with a Chronic Illness Cassie Da'Luz Vieira and Chel…" at bounding box center [376, 15] width 222 height 13
click at [329, 13] on input "The Real Life Show: Living with a Chronic Illness Cassie Da'Luz Vieira and Chel…" at bounding box center [376, 15] width 222 height 13
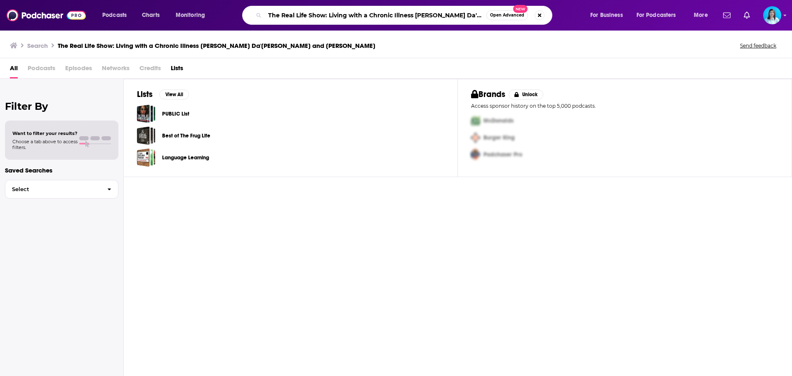
click at [329, 13] on input "The Real Life Show: Living with a Chronic Illness Cassie Da'Luz Vieira and Chel…" at bounding box center [376, 15] width 222 height 13
paste input "Ditch The Quick Fix"
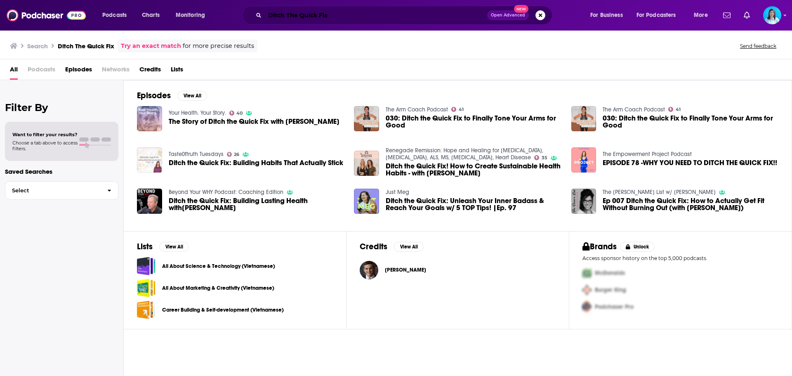
click at [286, 16] on input "Ditch The Quick Fix" at bounding box center [376, 15] width 222 height 13
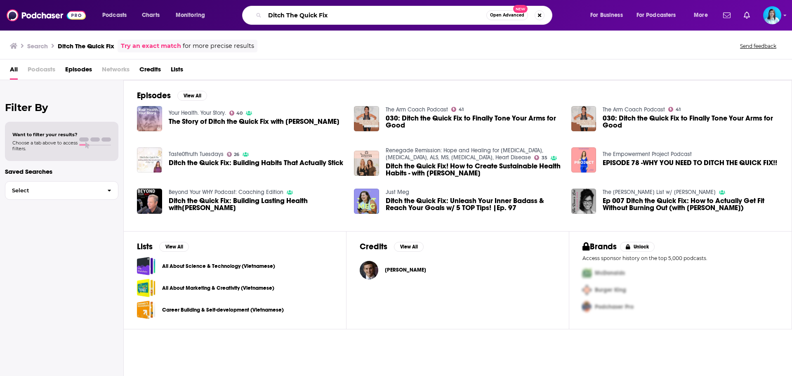
click at [286, 16] on input "Ditch The Quick Fix" at bounding box center [376, 15] width 222 height 13
paste input "esigning The Best YOU!"
type input "Designing The Best YOU!."
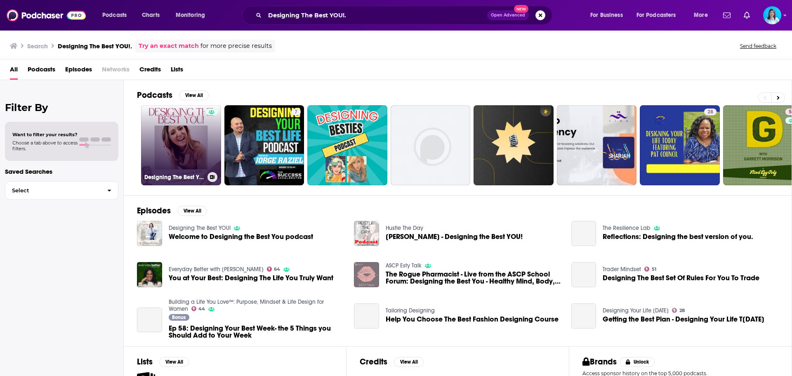
click at [176, 138] on link "Designing The Best YOU!" at bounding box center [181, 145] width 80 height 80
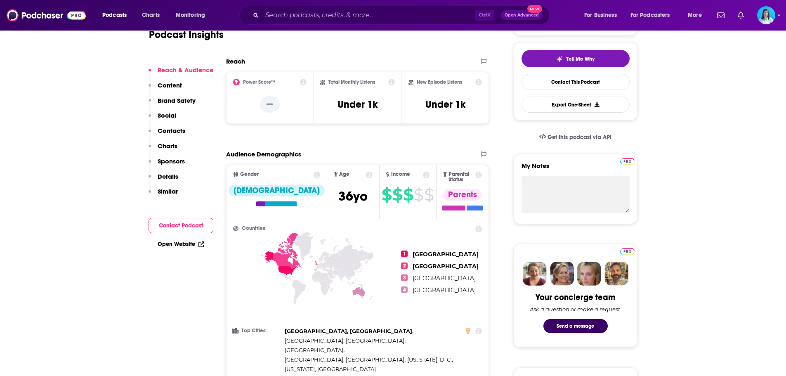
scroll to position [206, 0]
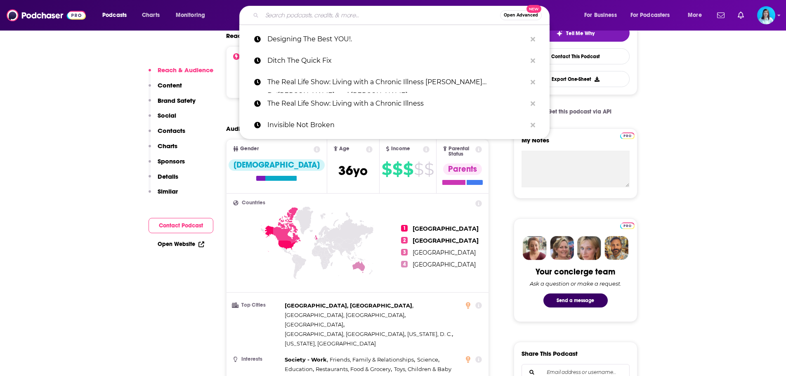
click at [281, 16] on input "Search podcasts, credits, & more..." at bounding box center [381, 15] width 238 height 13
paste input "Milestones Motivation & Money"
type input "Milestones Motivation & Money"
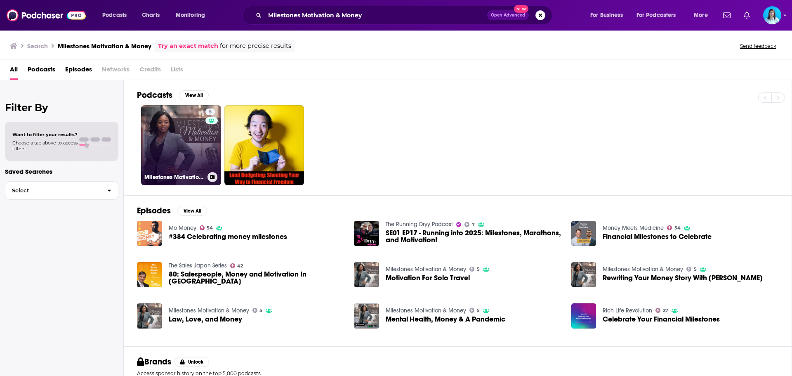
click at [200, 159] on link "5 Milestones Motivation & Money" at bounding box center [181, 145] width 80 height 80
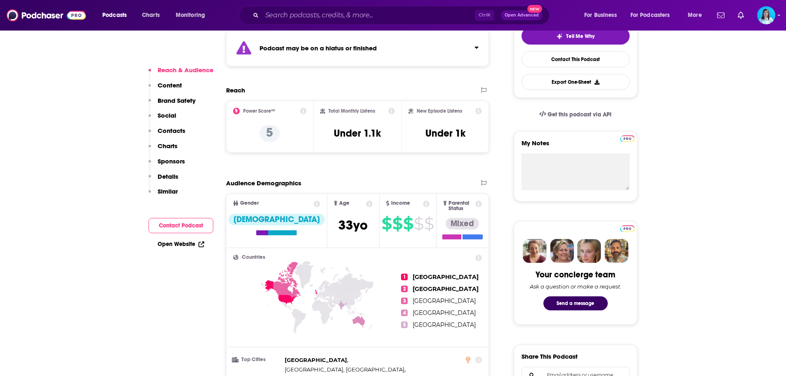
scroll to position [206, 0]
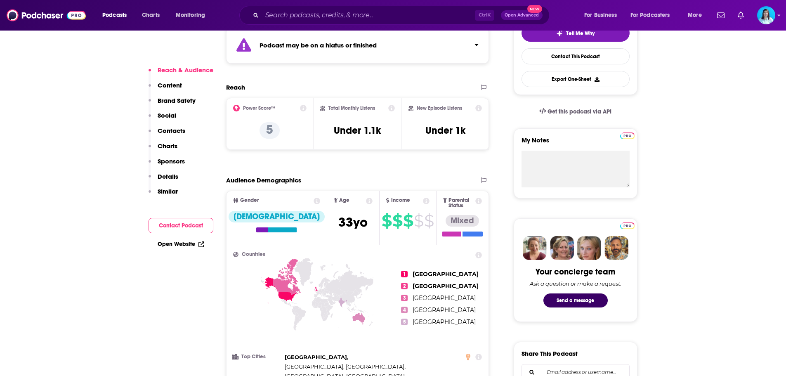
click at [302, 108] on icon at bounding box center [303, 108] width 7 height 7
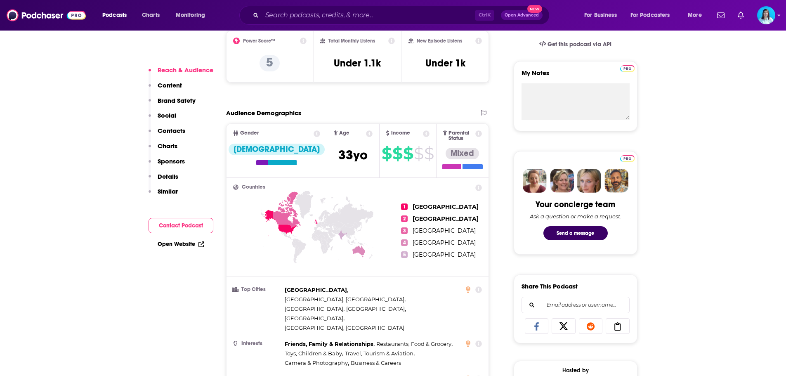
scroll to position [248, 0]
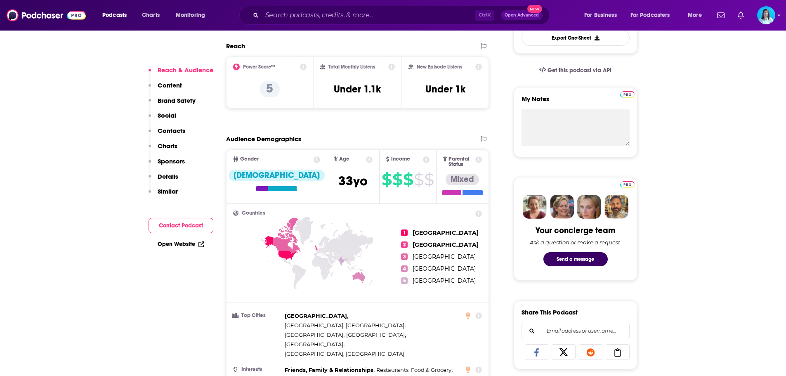
click at [423, 161] on icon at bounding box center [426, 159] width 7 height 7
click at [423, 162] on icon at bounding box center [426, 159] width 7 height 7
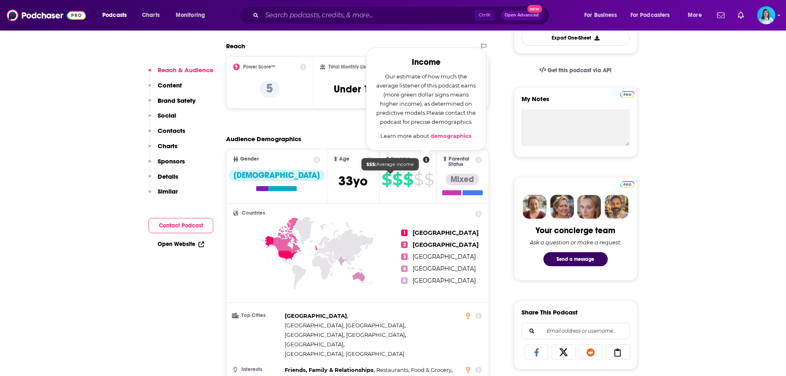
click at [414, 185] on span "$" at bounding box center [418, 179] width 9 height 13
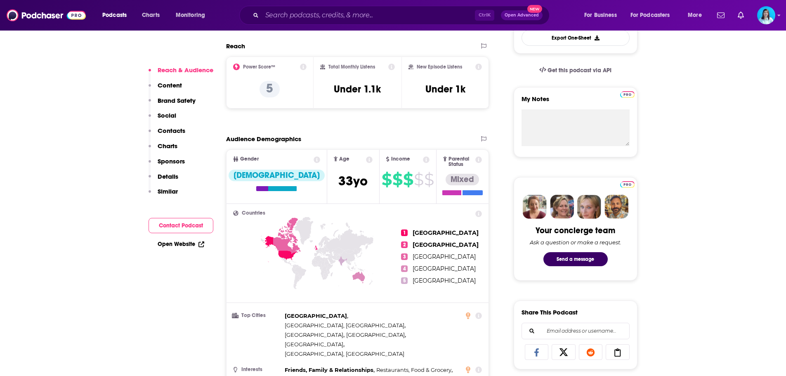
click at [345, 89] on h3 "Under 1.1k" at bounding box center [357, 89] width 47 height 12
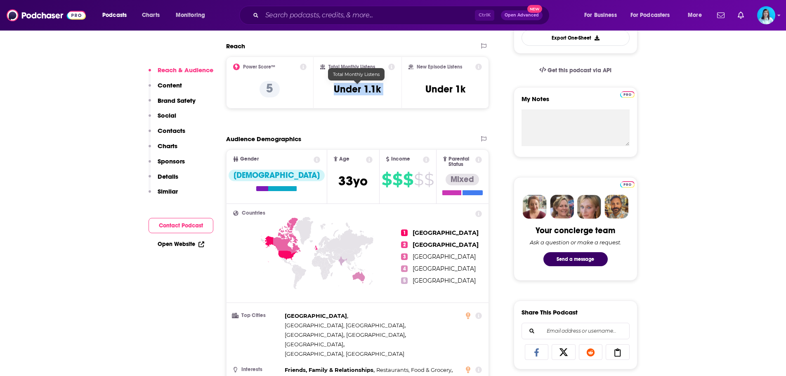
click at [345, 89] on h3 "Under 1.1k" at bounding box center [357, 89] width 47 height 12
click at [437, 89] on h3 "Under 1k" at bounding box center [445, 89] width 40 height 12
click at [441, 105] on div "New Episode Listens Under 1k" at bounding box center [446, 83] width 88 height 52
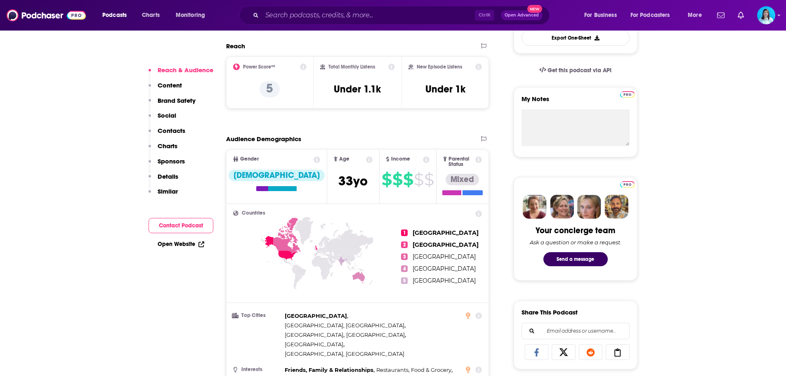
click at [479, 65] on icon at bounding box center [478, 67] width 7 height 7
click at [482, 71] on div "New Episode Listens New Episode Listens Our estimate of how many listens a new …" at bounding box center [446, 83] width 88 height 52
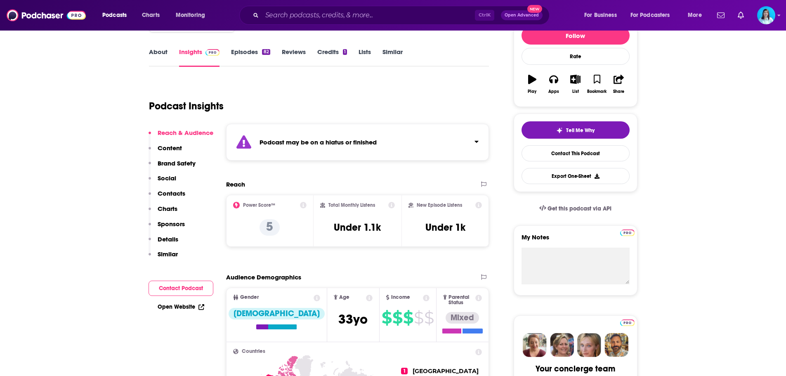
scroll to position [0, 0]
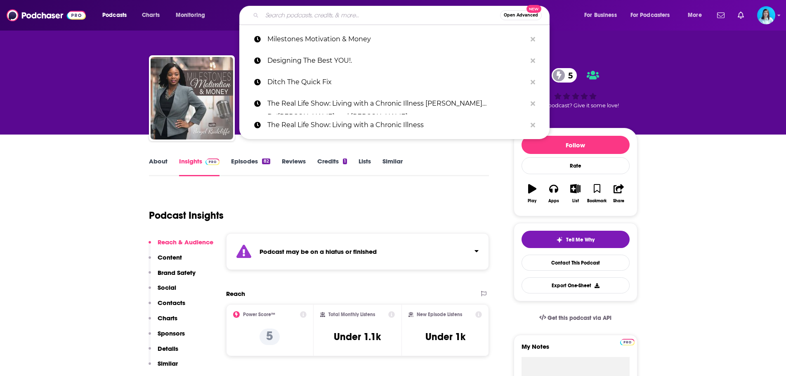
click at [320, 10] on input "Search podcasts, credits, & more..." at bounding box center [381, 15] width 238 height 13
paste input "https://www.youtube.com/watch?v=WFqlPX3_9q0"
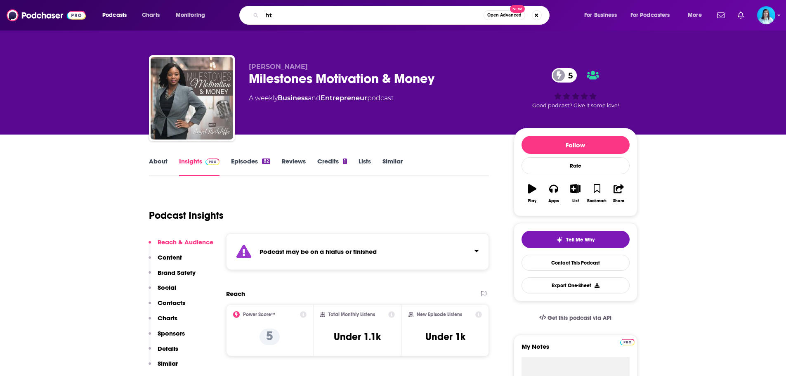
type input "h"
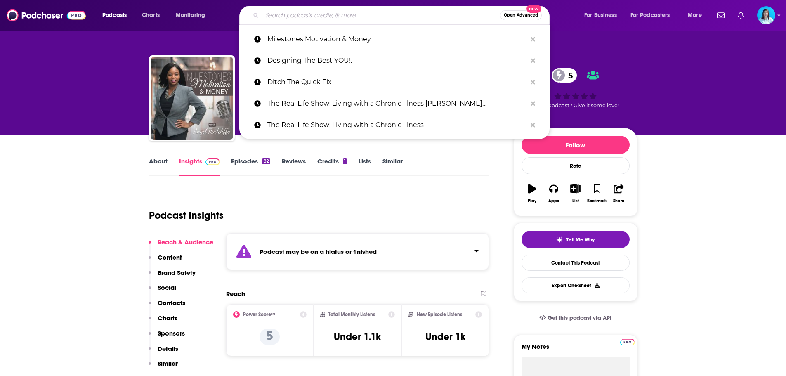
paste input "The Wealthy Contractor"
type input "The Wealthy Contractor"
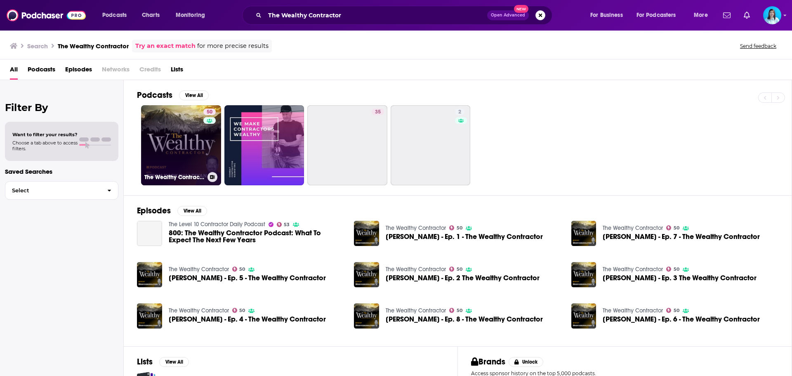
click at [194, 149] on link "50 The Wealthy Contractor" at bounding box center [181, 145] width 80 height 80
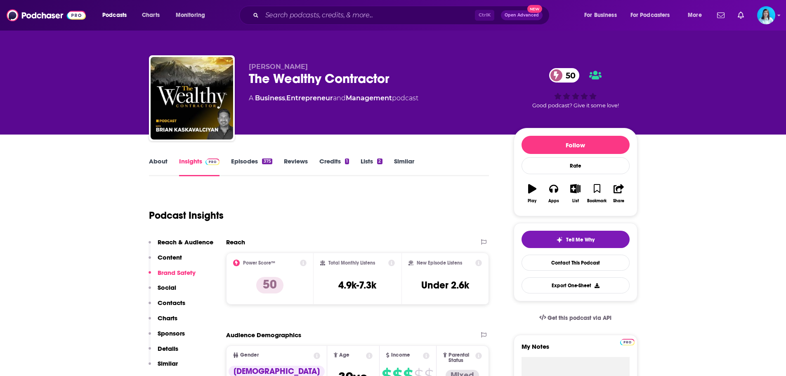
click at [244, 158] on link "Episodes 375" at bounding box center [251, 166] width 41 height 19
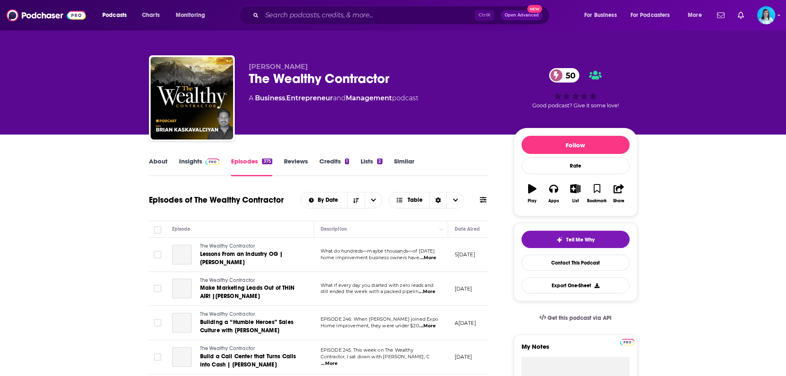
scroll to position [124, 0]
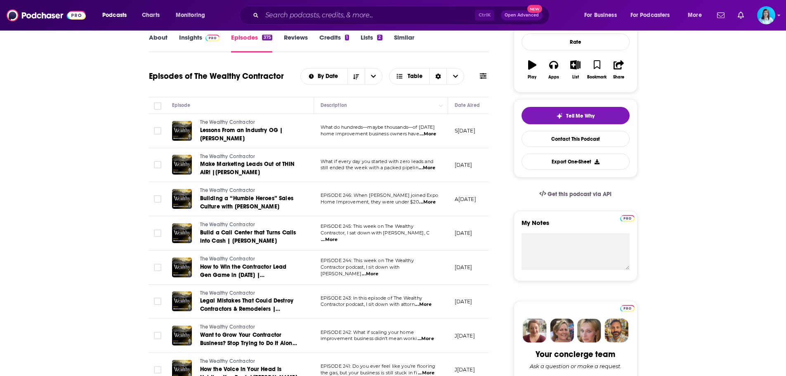
click at [483, 77] on icon at bounding box center [483, 76] width 7 height 7
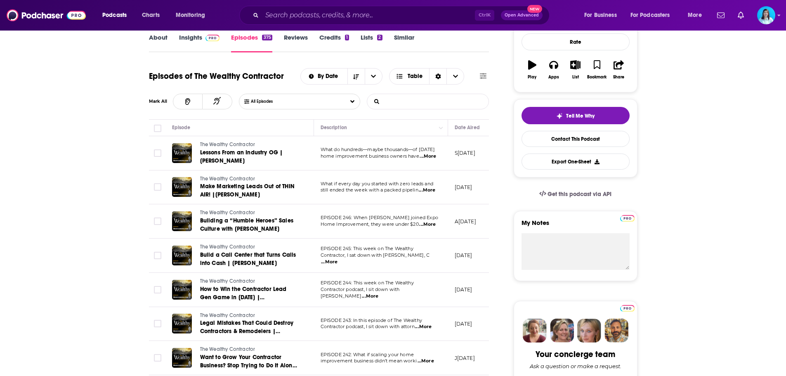
click at [412, 103] on input "List Search Input" at bounding box center [410, 101] width 86 height 15
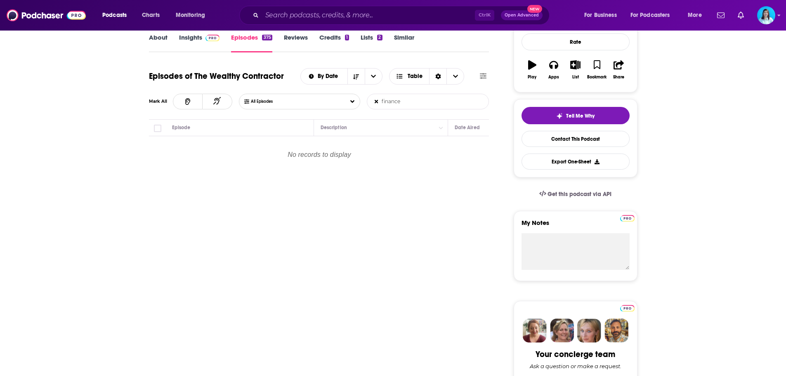
type input "finance"
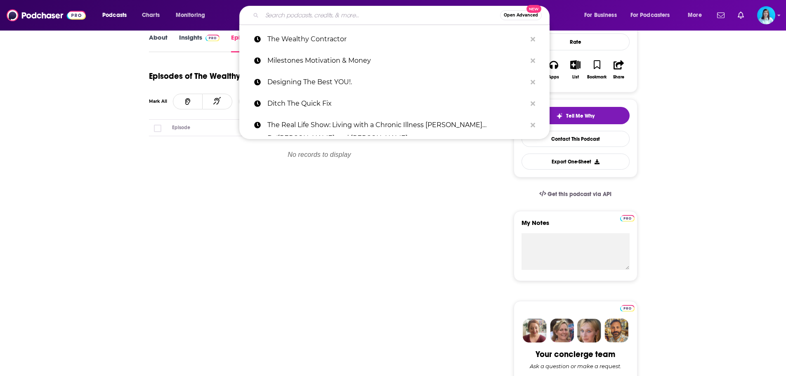
click at [288, 12] on input "Search podcasts, credits, & more..." at bounding box center [381, 15] width 238 height 13
paste input "Contractor Evolution"
type input "Contractor Evolution"
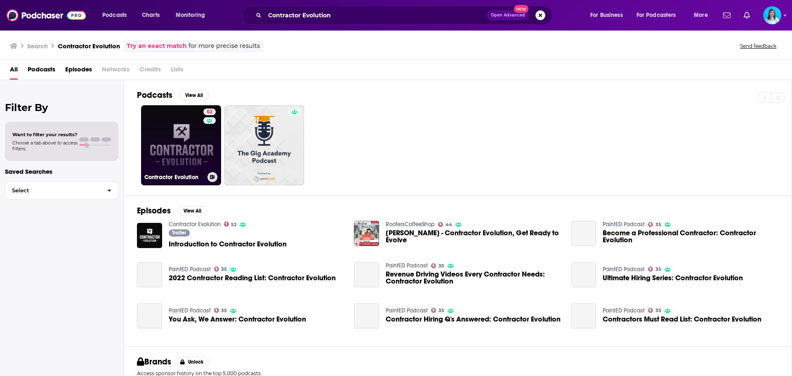
click at [169, 125] on link "52 Contractor Evolution" at bounding box center [181, 145] width 80 height 80
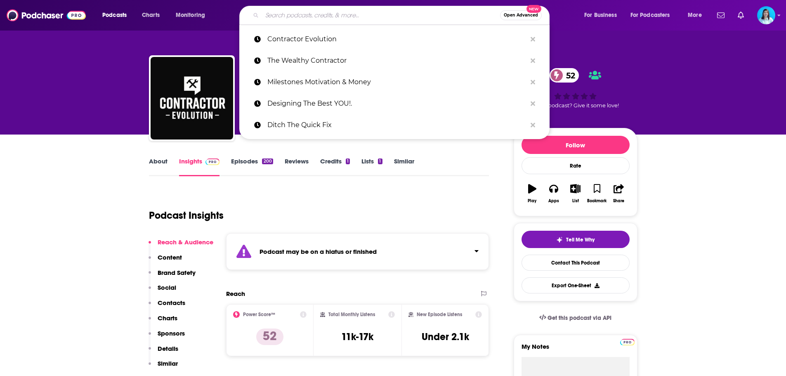
click at [286, 12] on input "Search podcasts, credits, & more..." at bounding box center [381, 15] width 238 height 13
paste input "10X Growth Strategies"
type input "10X Growth Strategies"
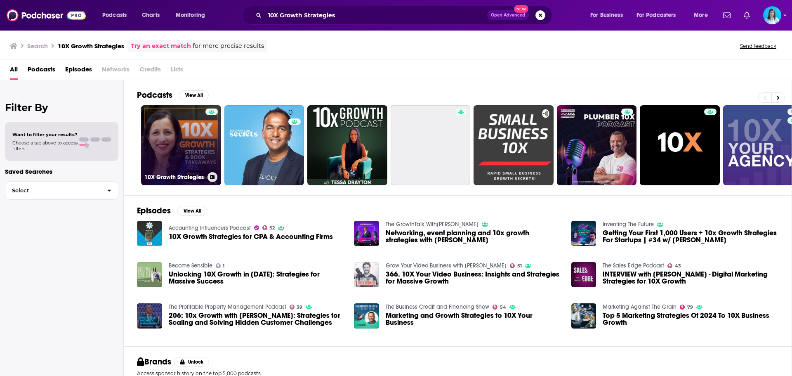
click at [168, 158] on link "10X Growth Strategies" at bounding box center [181, 145] width 80 height 80
